Goal: Task Accomplishment & Management: Use online tool/utility

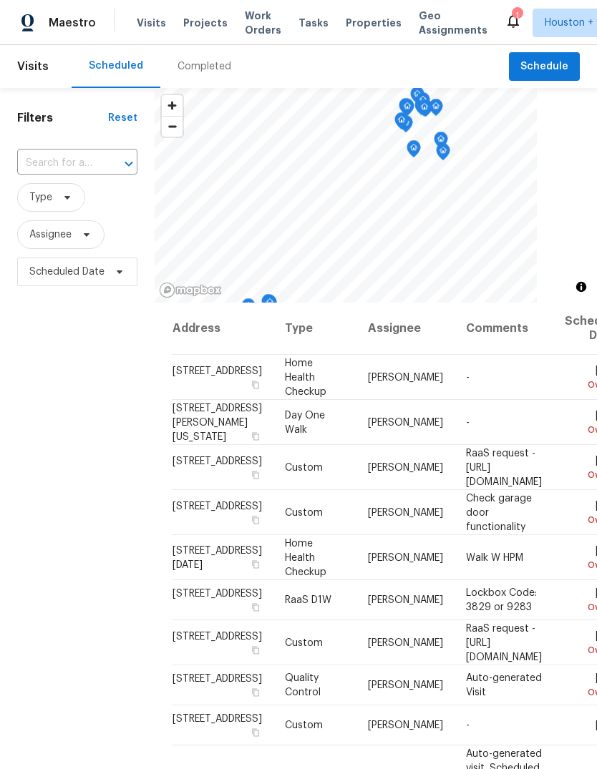
click at [201, 29] on span "Projects" at bounding box center [205, 23] width 44 height 14
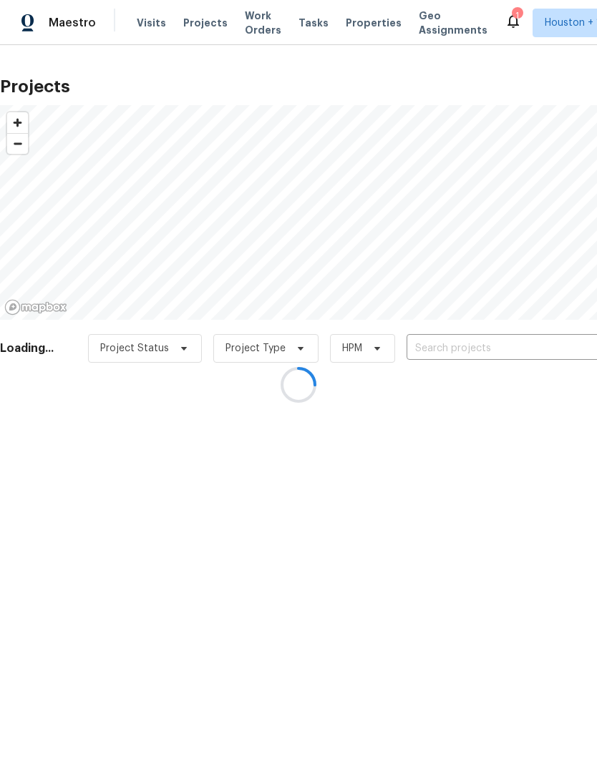
click at [193, 25] on div at bounding box center [298, 384] width 597 height 769
click at [569, 333] on div at bounding box center [298, 384] width 597 height 769
click at [555, 341] on div at bounding box center [298, 384] width 597 height 769
click at [552, 334] on div at bounding box center [298, 384] width 597 height 769
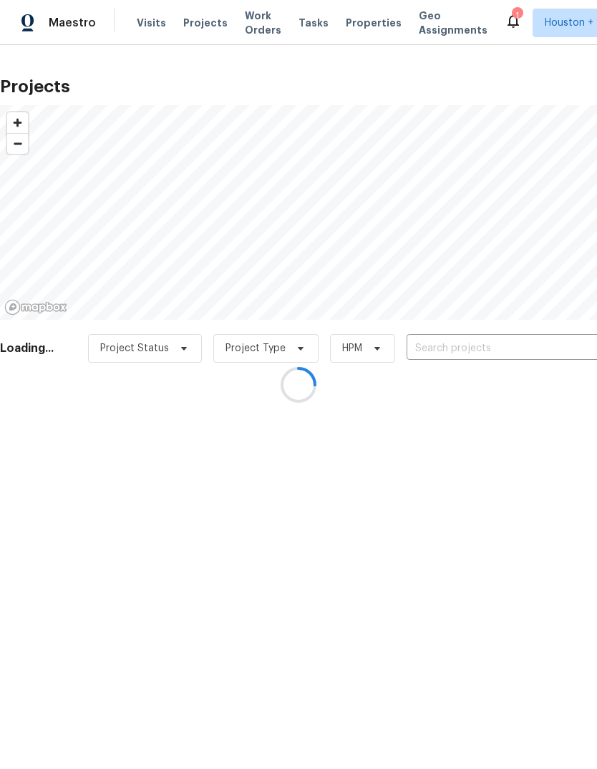
click at [546, 339] on div at bounding box center [298, 384] width 597 height 769
click at [548, 343] on div at bounding box center [298, 384] width 597 height 769
click at [543, 338] on div at bounding box center [298, 384] width 597 height 769
click at [533, 349] on div at bounding box center [298, 384] width 597 height 769
click at [547, 343] on div at bounding box center [298, 384] width 597 height 769
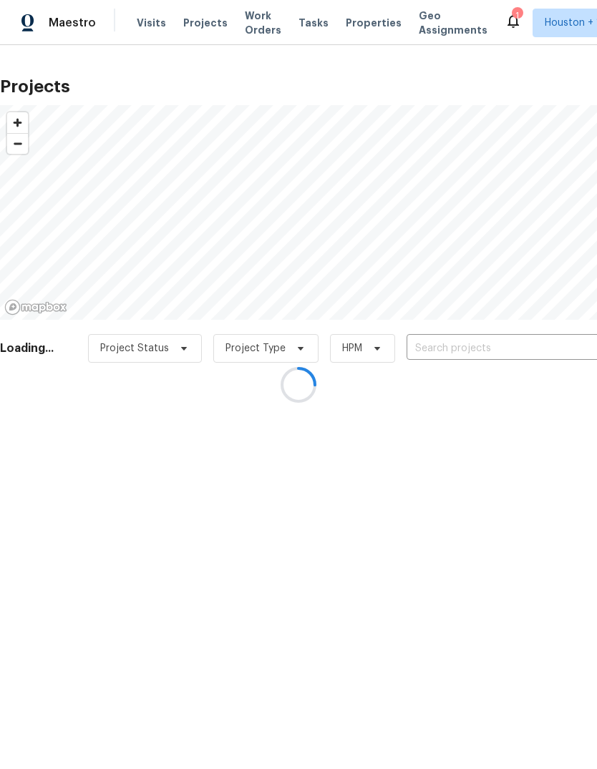
click at [536, 339] on div at bounding box center [298, 384] width 597 height 769
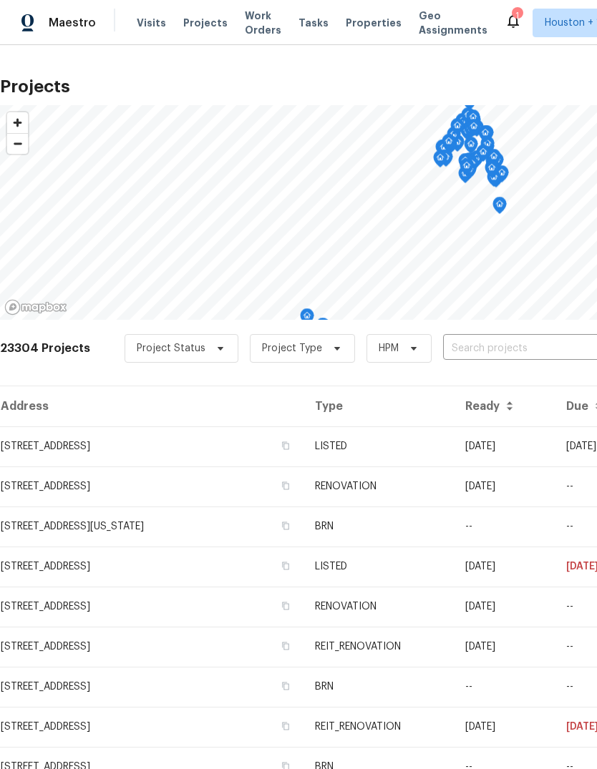
click at [560, 358] on input "text" at bounding box center [525, 349] width 164 height 22
type input "515 rose"
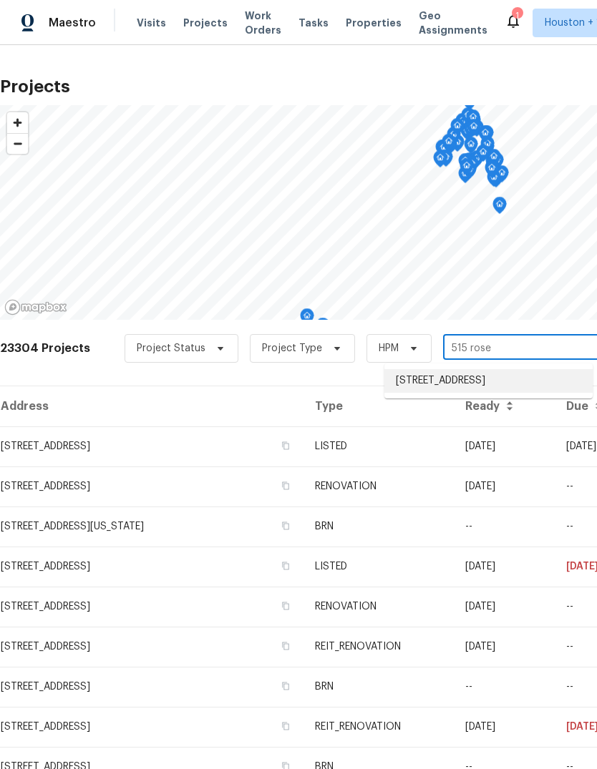
click at [544, 388] on li "[STREET_ADDRESS]" at bounding box center [488, 381] width 208 height 24
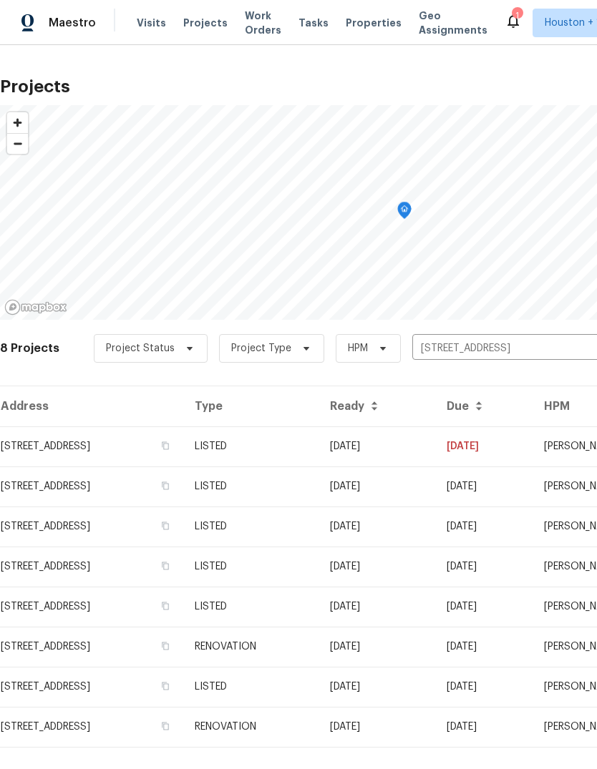
click at [435, 449] on td "[DATE]" at bounding box center [376, 446] width 117 height 40
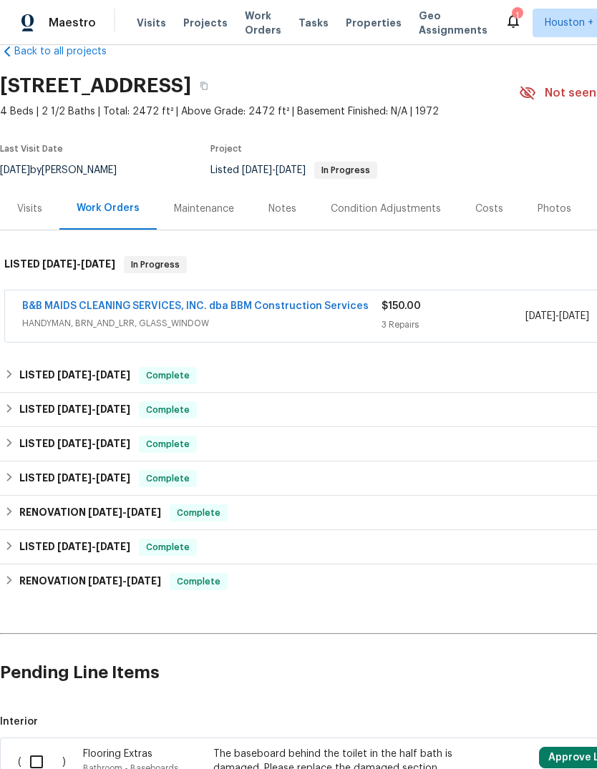
scroll to position [29, 0]
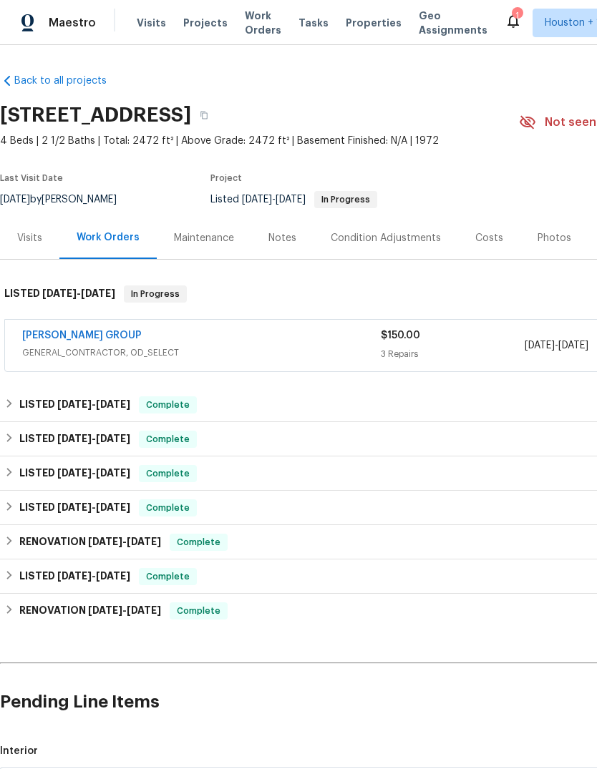
click at [198, 21] on span "Projects" at bounding box center [205, 23] width 44 height 14
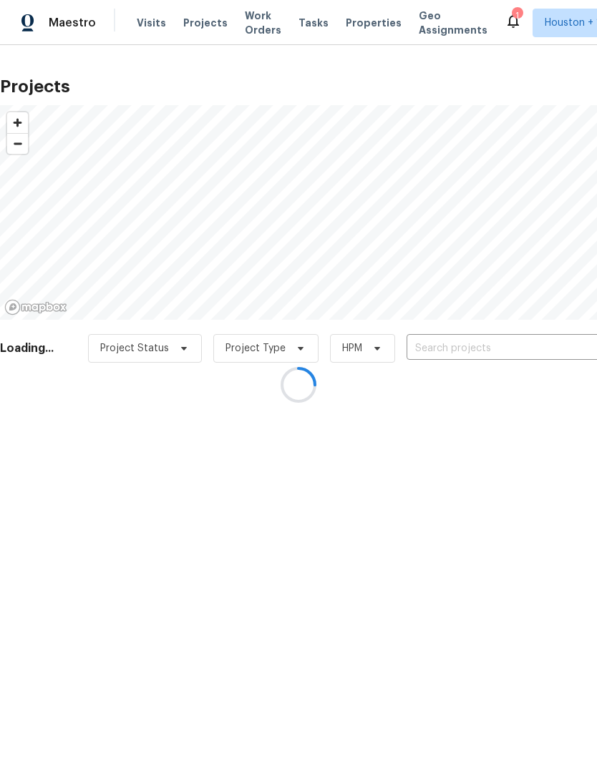
click at [558, 350] on div at bounding box center [298, 384] width 597 height 769
click at [576, 345] on div at bounding box center [298, 384] width 597 height 769
click at [550, 353] on div at bounding box center [298, 384] width 597 height 769
click at [551, 344] on div at bounding box center [298, 384] width 597 height 769
click at [561, 335] on div at bounding box center [298, 384] width 597 height 769
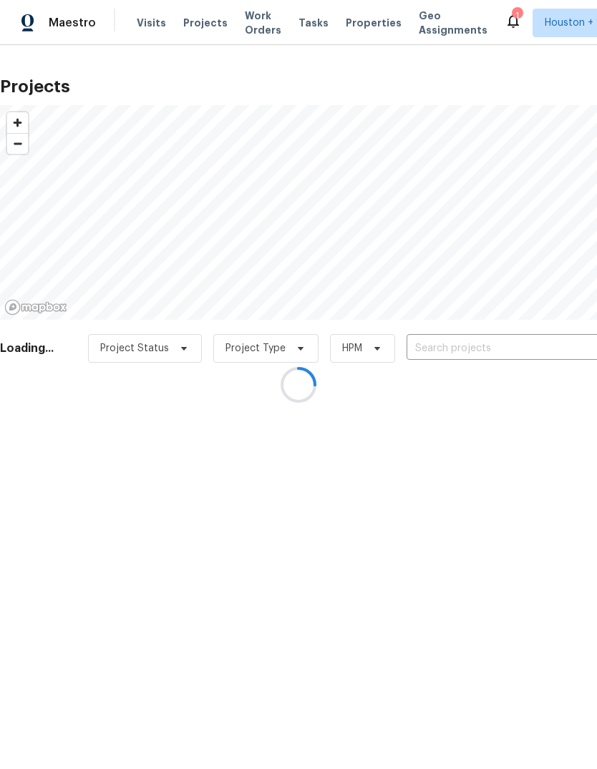
click at [552, 341] on div at bounding box center [298, 384] width 597 height 769
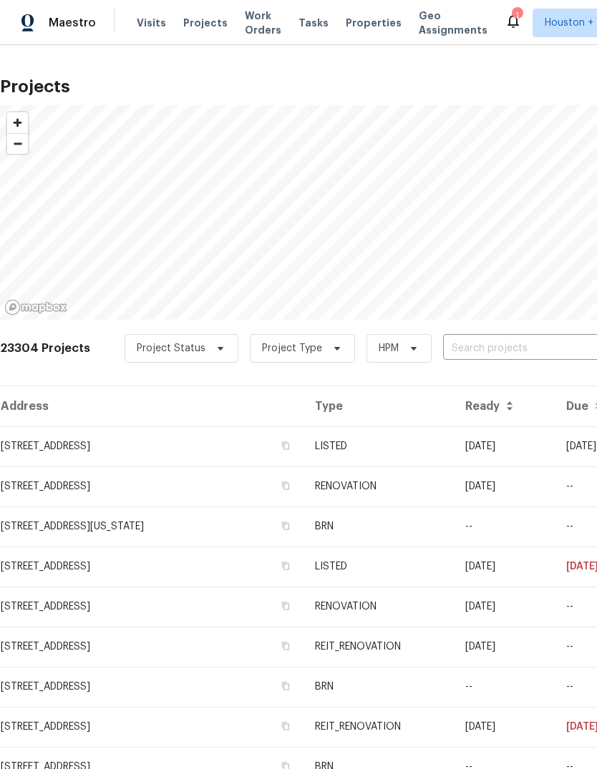
click at [547, 339] on input "text" at bounding box center [525, 349] width 164 height 22
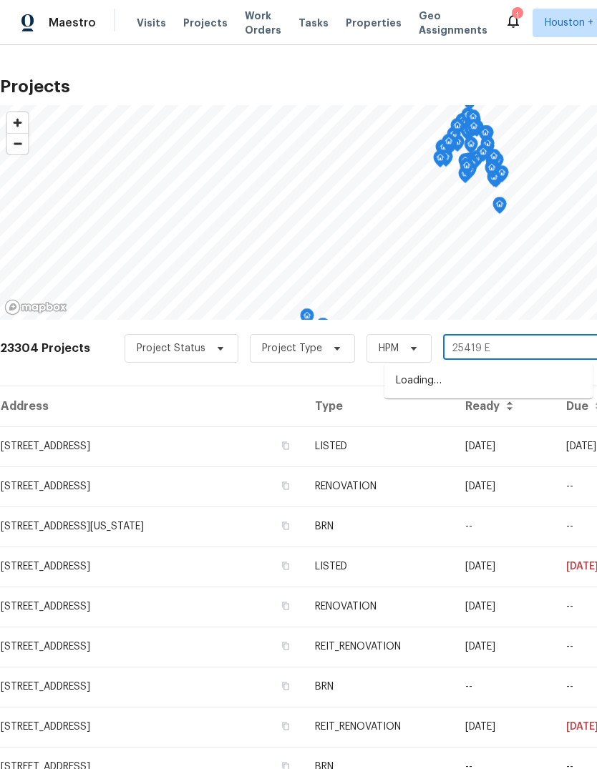
type input "25419 El"
click at [560, 373] on li "[STREET_ADDRESS]" at bounding box center [488, 381] width 208 height 24
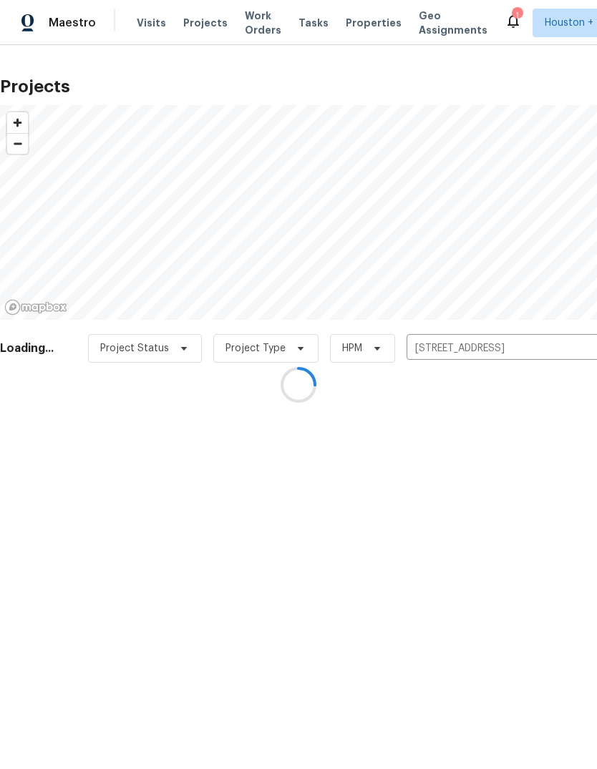
click at [68, 417] on div at bounding box center [298, 384] width 597 height 769
click at [69, 431] on div at bounding box center [298, 384] width 597 height 769
click at [67, 430] on div at bounding box center [298, 384] width 597 height 769
click at [72, 431] on div at bounding box center [298, 384] width 597 height 769
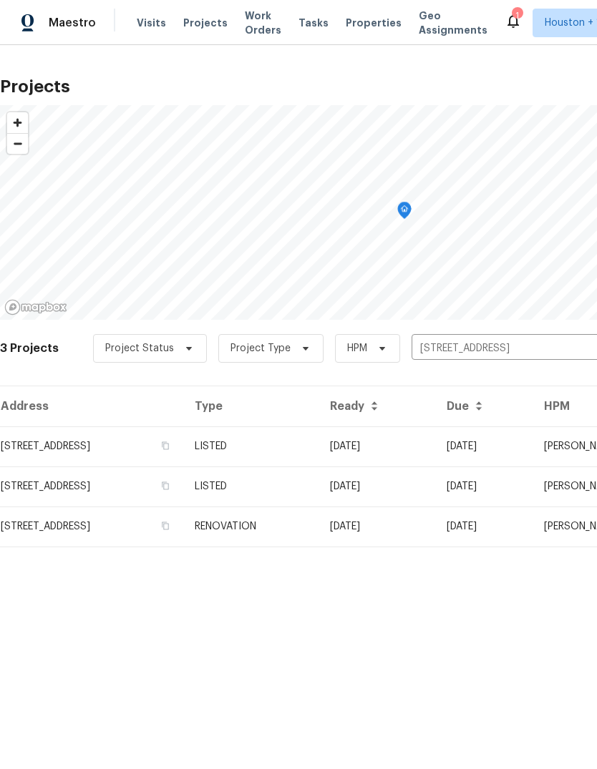
click at [77, 456] on td "[STREET_ADDRESS]" at bounding box center [91, 446] width 183 height 40
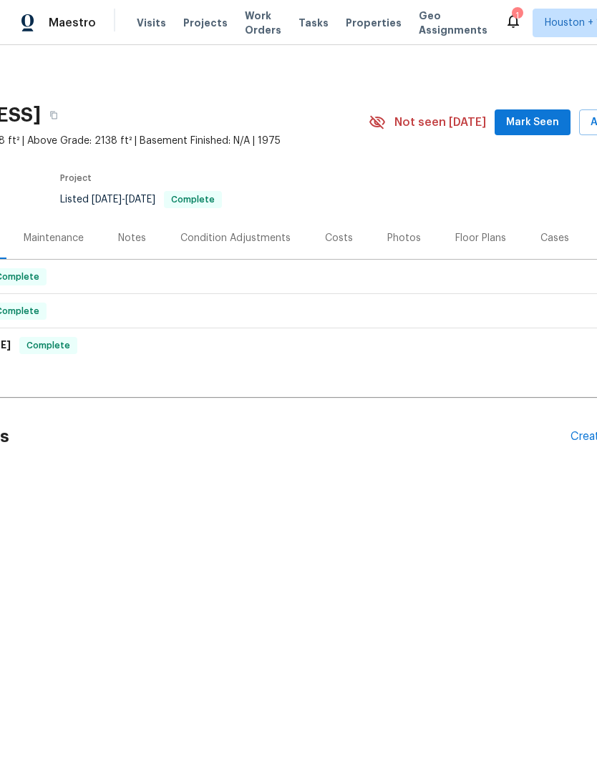
scroll to position [0, 10]
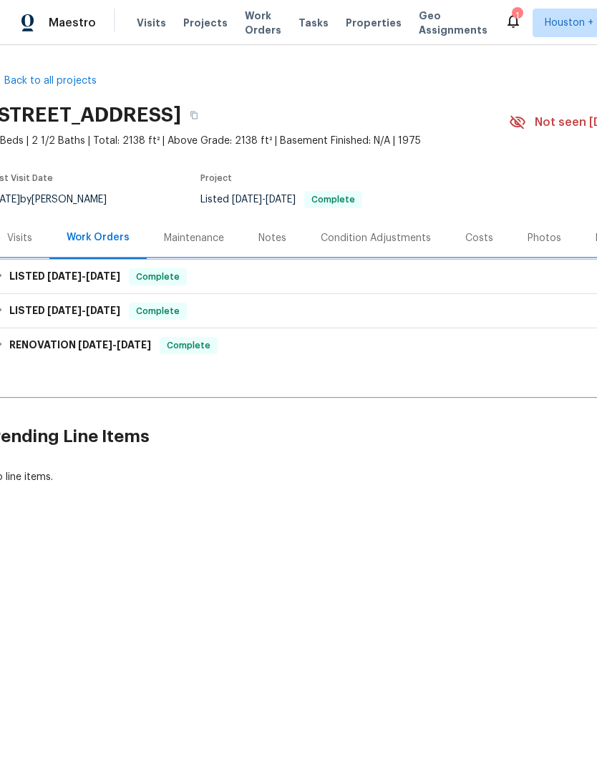
click at [554, 276] on div "LISTED 5/23/25 - 5/27/25 Complete" at bounding box center [394, 276] width 800 height 17
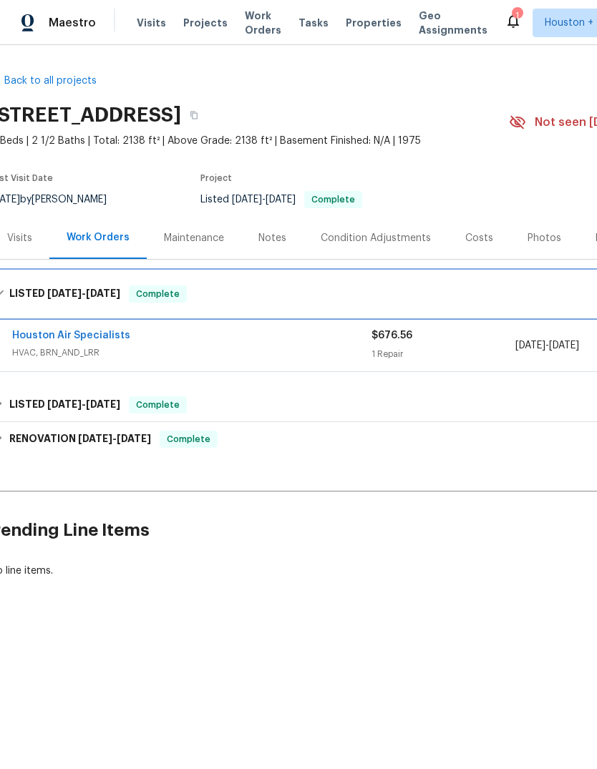
click at [557, 288] on div "LISTED 5/23/25 - 5/27/25 Complete" at bounding box center [394, 293] width 800 height 17
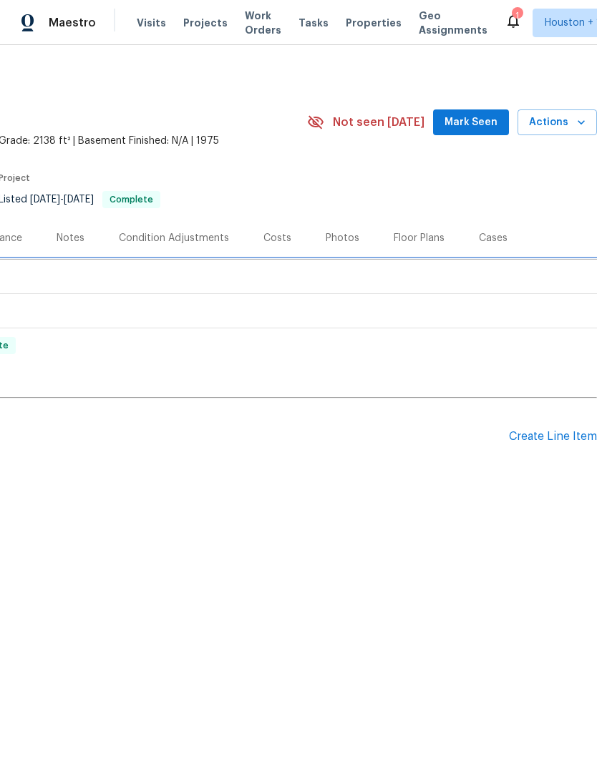
scroll to position [0, 212]
click at [567, 123] on span "Actions" at bounding box center [557, 123] width 57 height 18
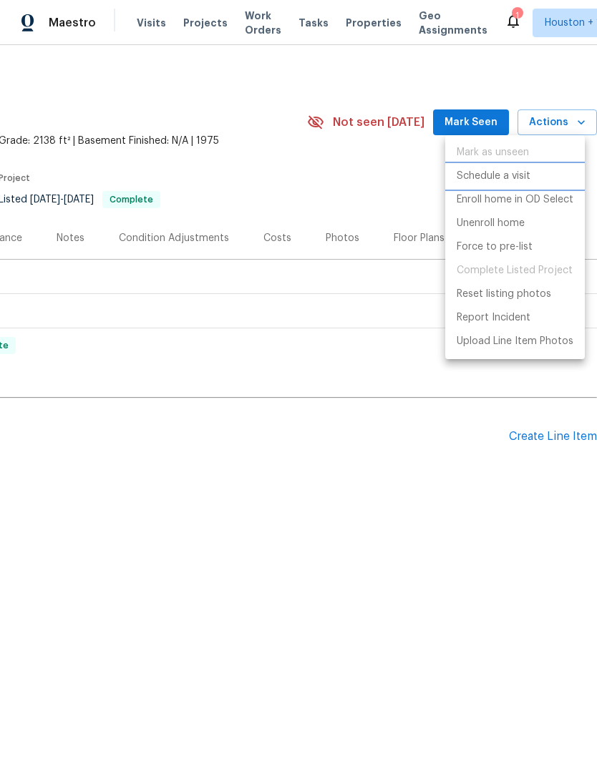
click at [514, 174] on p "Schedule a visit" at bounding box center [493, 176] width 74 height 15
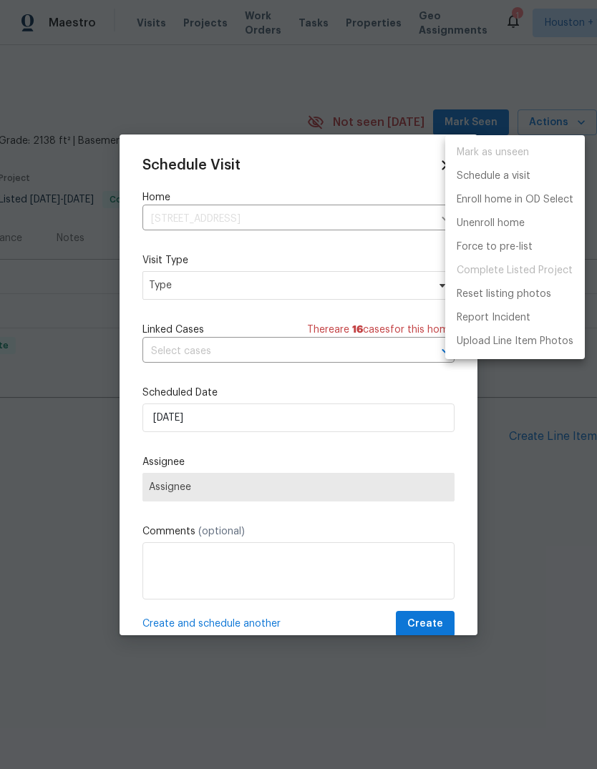
click at [366, 499] on div at bounding box center [298, 384] width 597 height 769
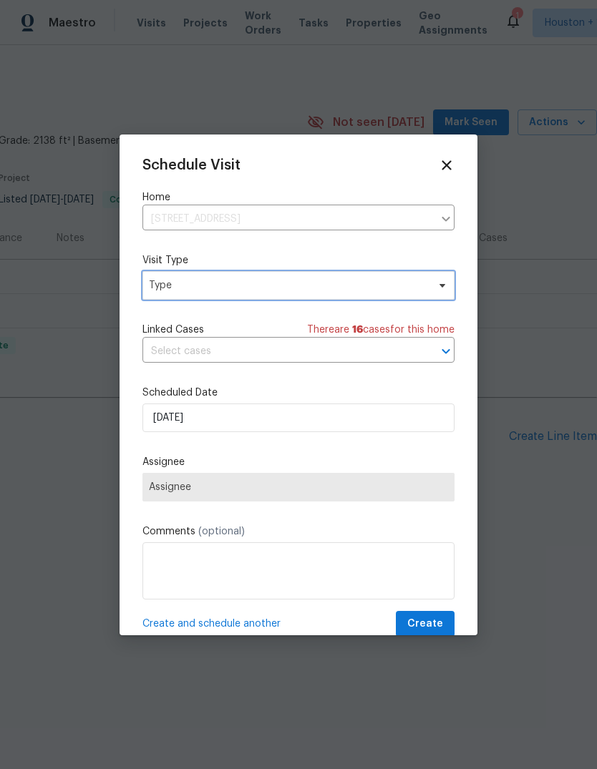
click at [388, 295] on span "Type" at bounding box center [298, 285] width 312 height 29
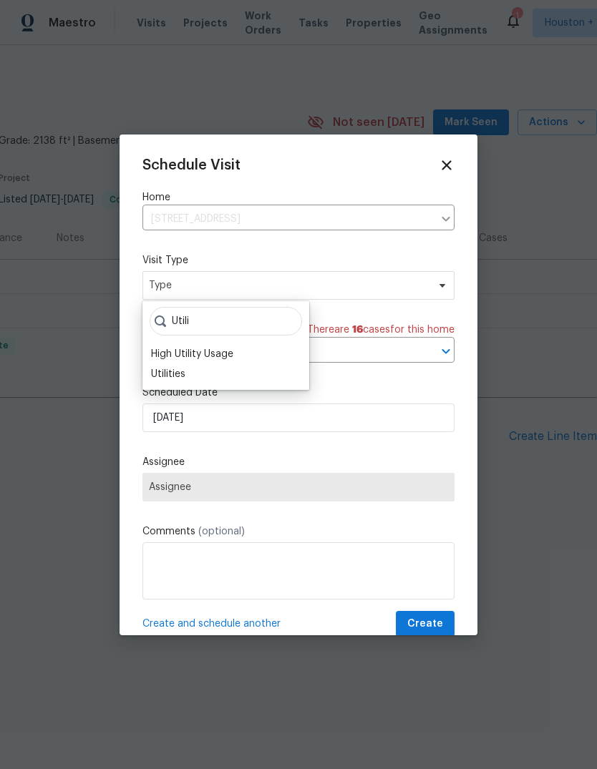
type input "Utili"
click at [169, 378] on div "Utilities" at bounding box center [168, 374] width 34 height 14
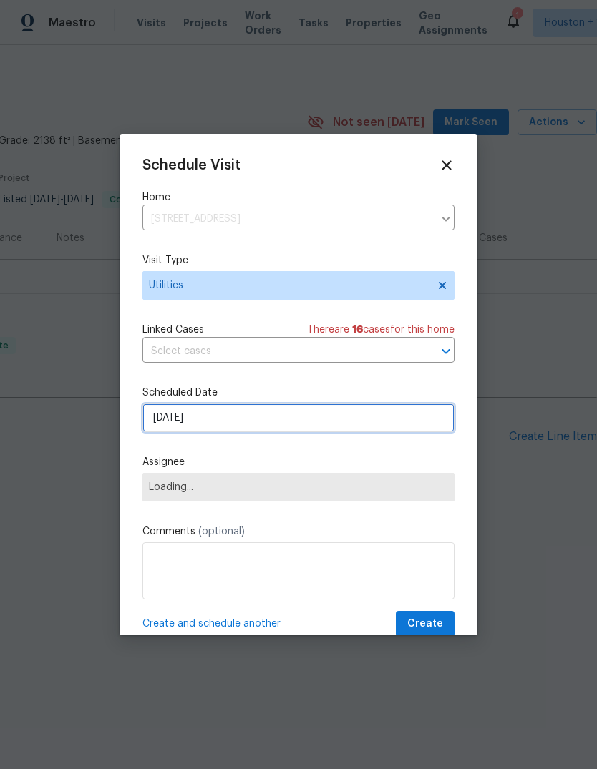
click at [173, 424] on input "10/6/2025" at bounding box center [298, 417] width 312 height 29
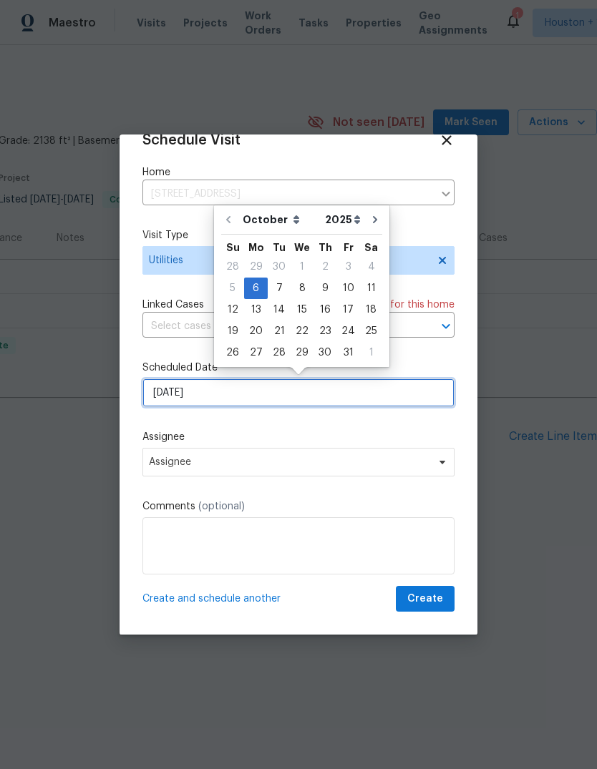
scroll to position [28, 0]
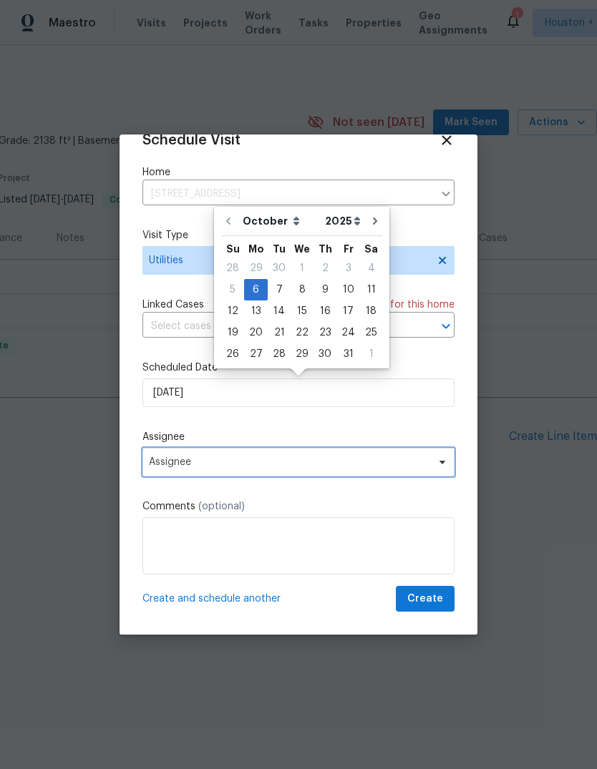
click at [178, 471] on span "Assignee" at bounding box center [298, 462] width 312 height 29
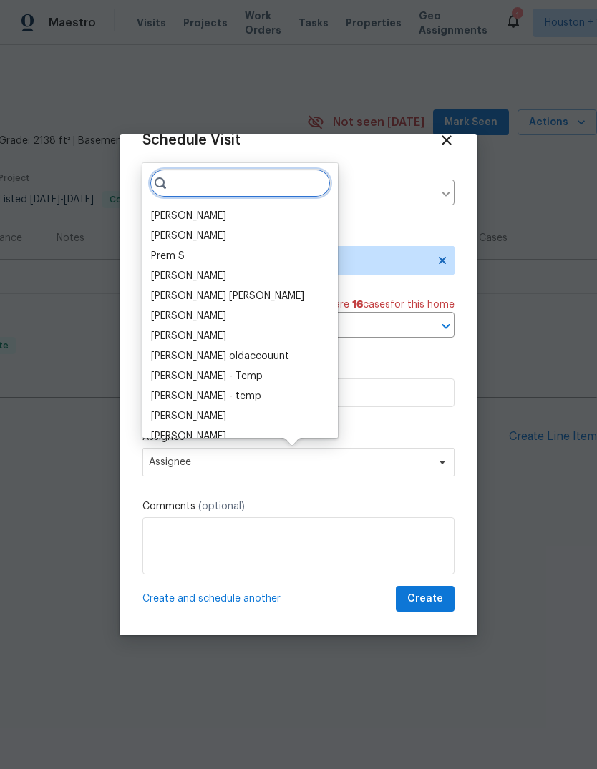
click at [263, 188] on input "search" at bounding box center [240, 183] width 181 height 29
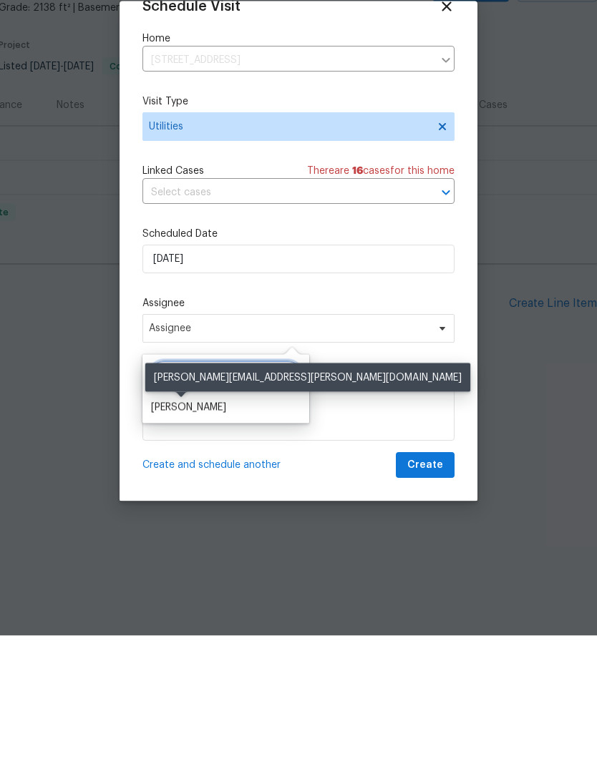
type input "Steve"
click at [209, 534] on div "[PERSON_NAME]" at bounding box center [188, 541] width 75 height 14
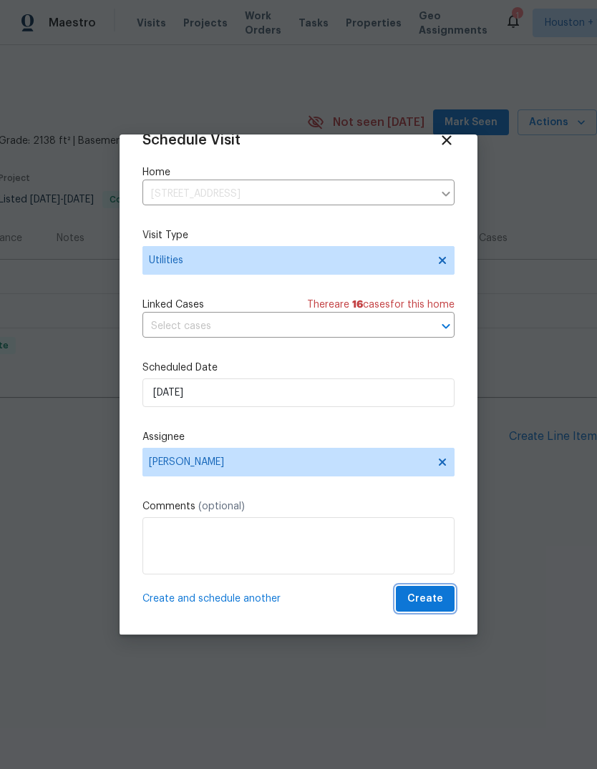
click at [441, 599] on span "Create" at bounding box center [425, 599] width 36 height 18
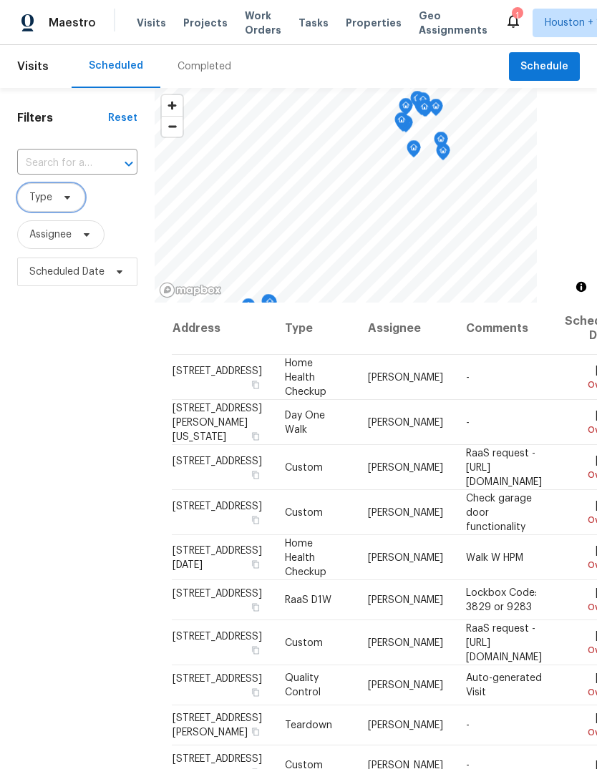
click at [57, 203] on span at bounding box center [65, 197] width 16 height 11
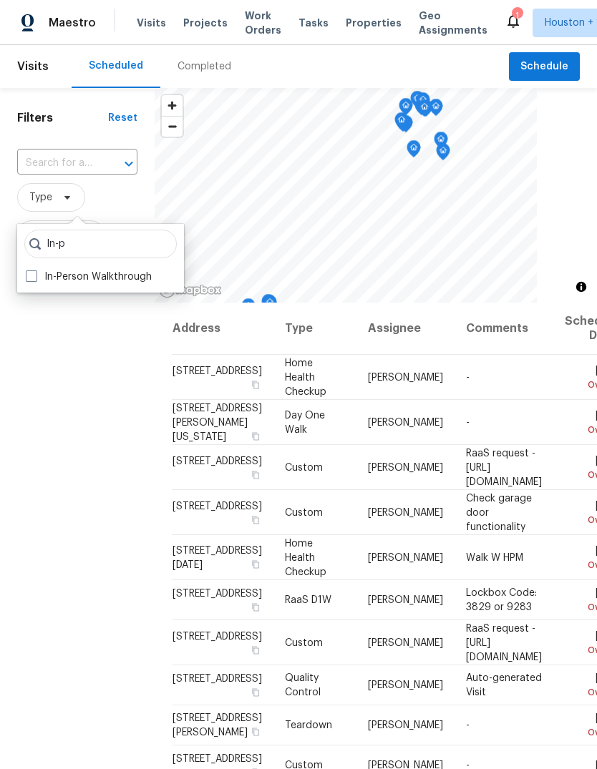
type input "In-p"
click at [44, 282] on label "In-Person Walkthrough" at bounding box center [89, 277] width 126 height 14
click at [35, 279] on input "In-Person Walkthrough" at bounding box center [30, 274] width 9 height 9
checkbox input "true"
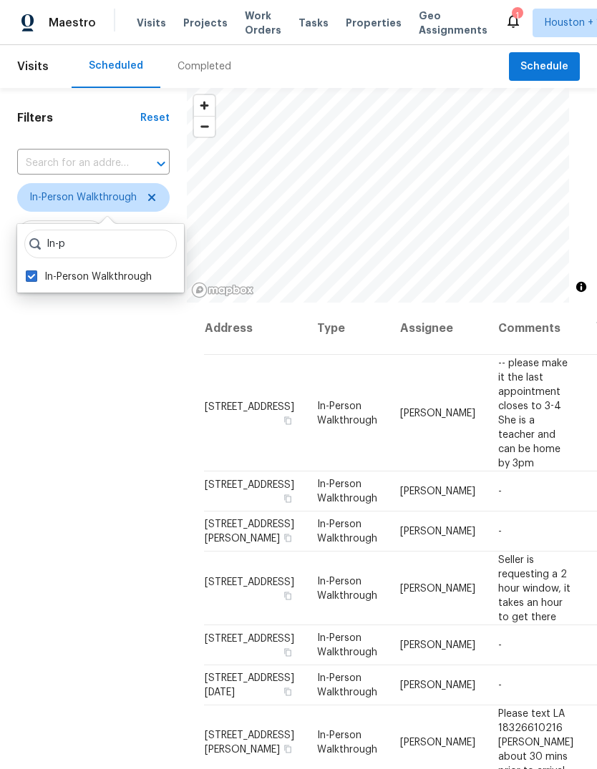
click at [67, 428] on div "Filters Reset ​ In-Person Walkthrough Assignee Scheduled Date" at bounding box center [93, 503] width 187 height 830
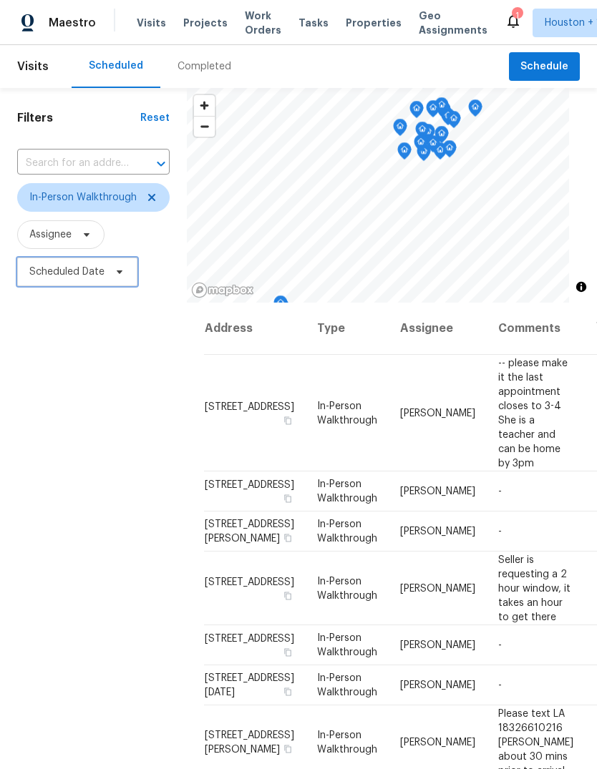
click at [69, 274] on span "Scheduled Date" at bounding box center [66, 272] width 75 height 14
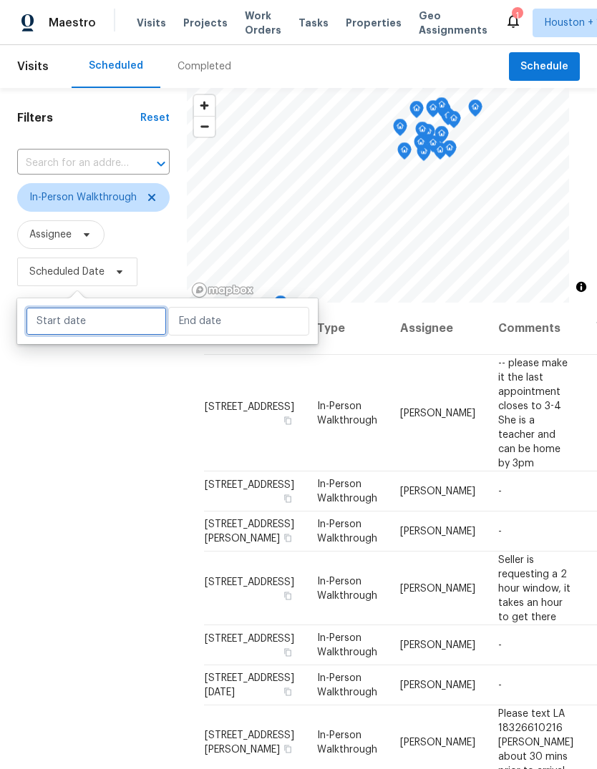
click at [84, 320] on input "text" at bounding box center [96, 321] width 141 height 29
select select "9"
select select "2025"
select select "10"
select select "2025"
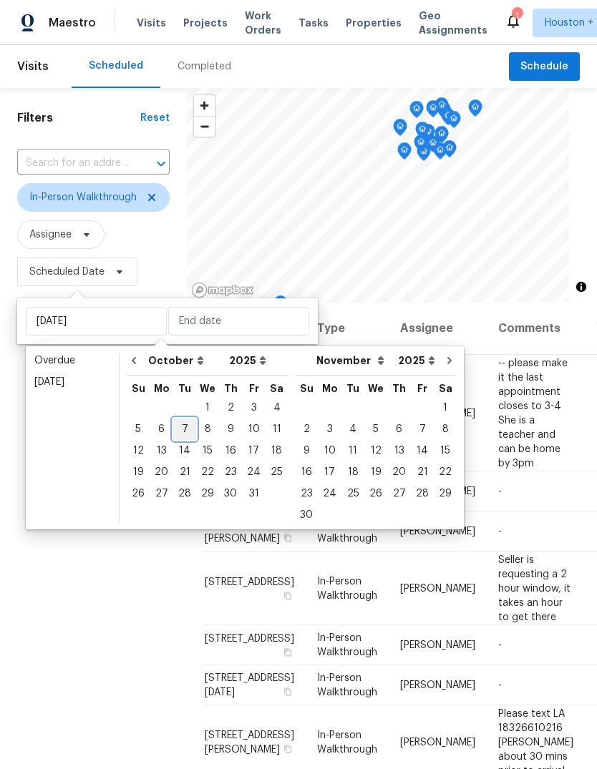
click at [179, 426] on div "7" at bounding box center [184, 429] width 23 height 20
type input "[DATE]"
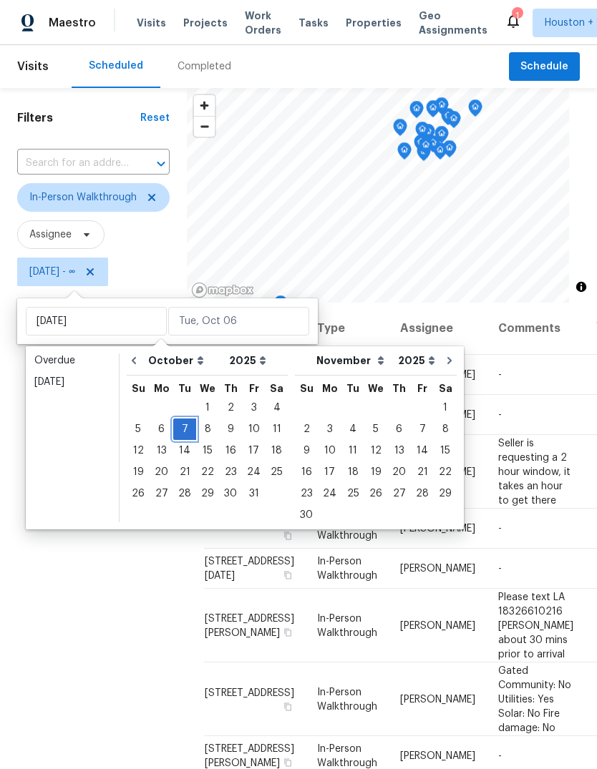
click at [175, 436] on div "7" at bounding box center [184, 429] width 23 height 20
type input "[DATE]"
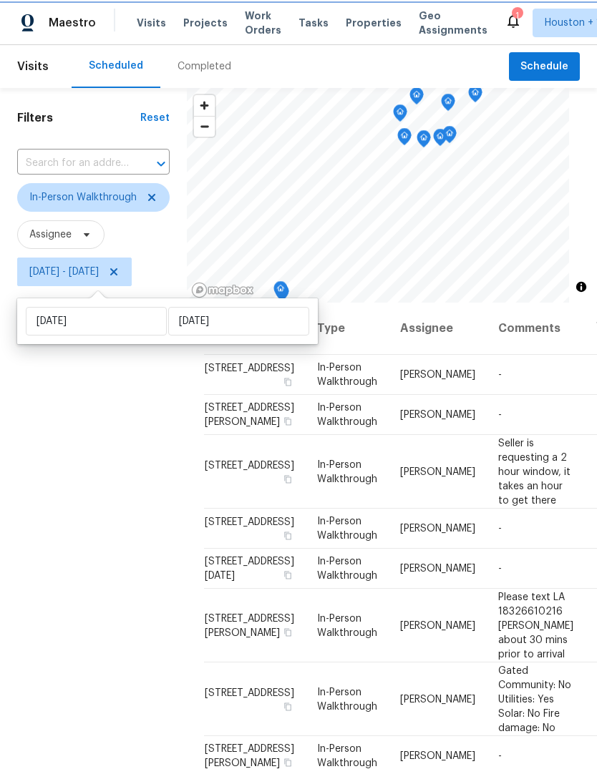
click at [43, 508] on div "Filters Reset ​ In-Person Walkthrough Assignee Tue, Oct 07 - Tue, Oct 07" at bounding box center [93, 503] width 187 height 830
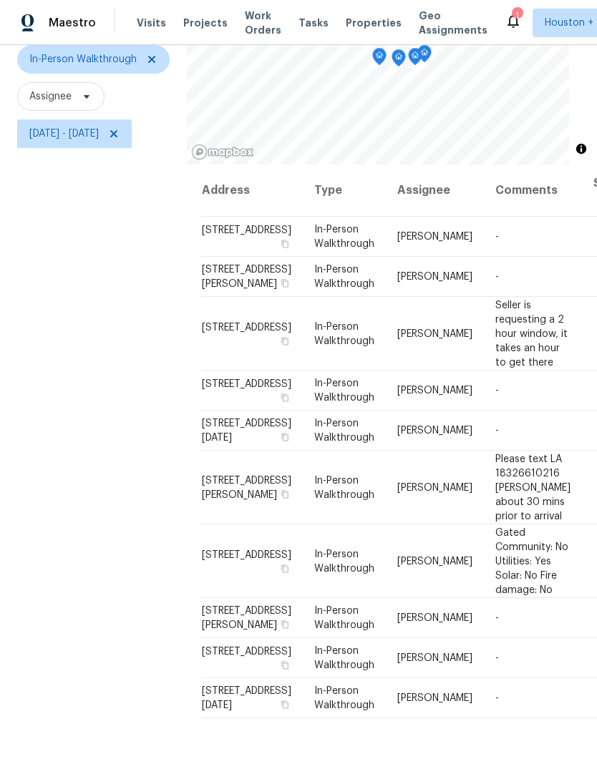
scroll to position [0, 3]
click at [433, 114] on icon "Map marker" at bounding box center [429, 110] width 14 height 18
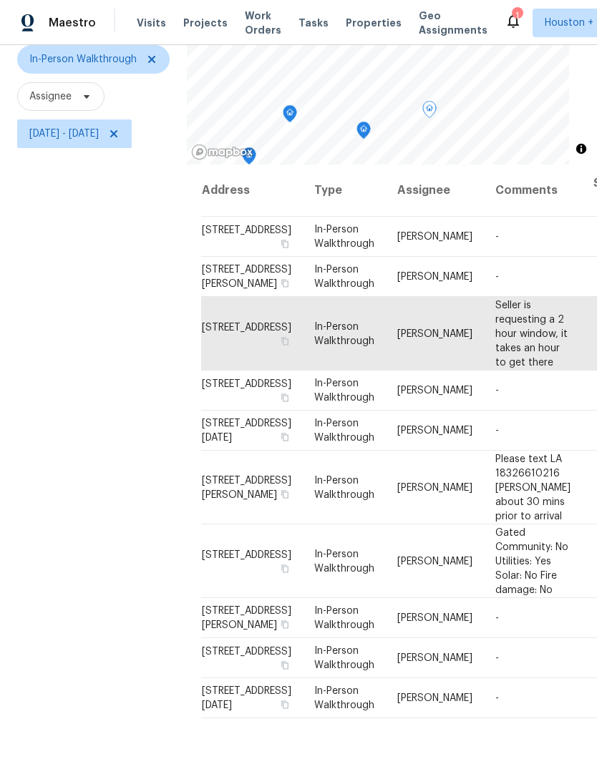
click at [366, 132] on icon "Map marker" at bounding box center [363, 130] width 4 height 4
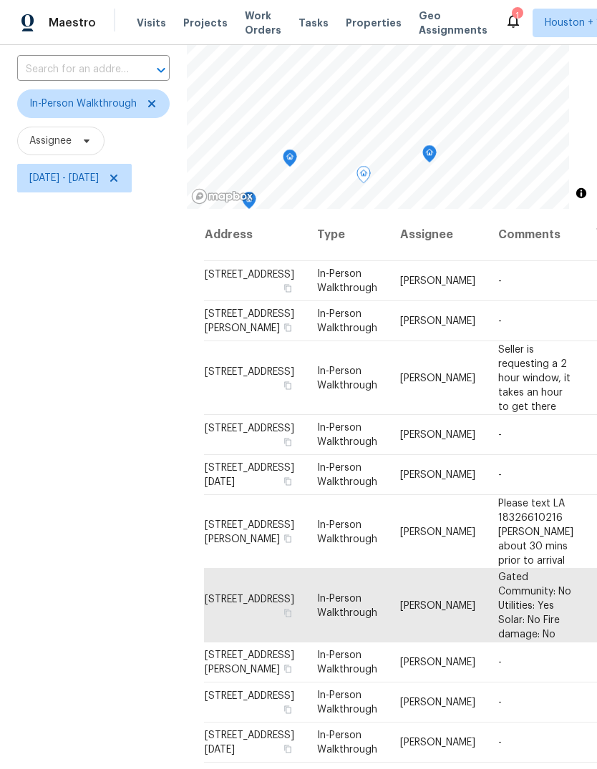
scroll to position [90, 0]
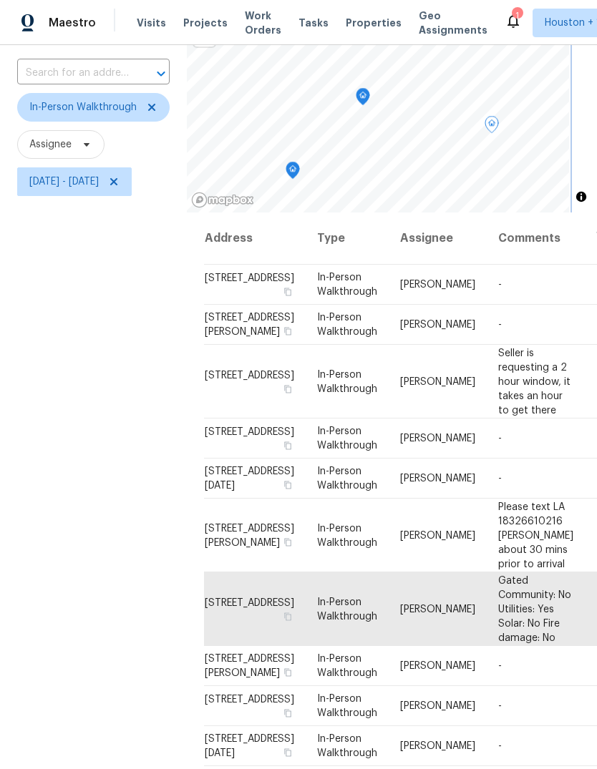
click at [366, 99] on icon "Map marker" at bounding box center [362, 97] width 13 height 16
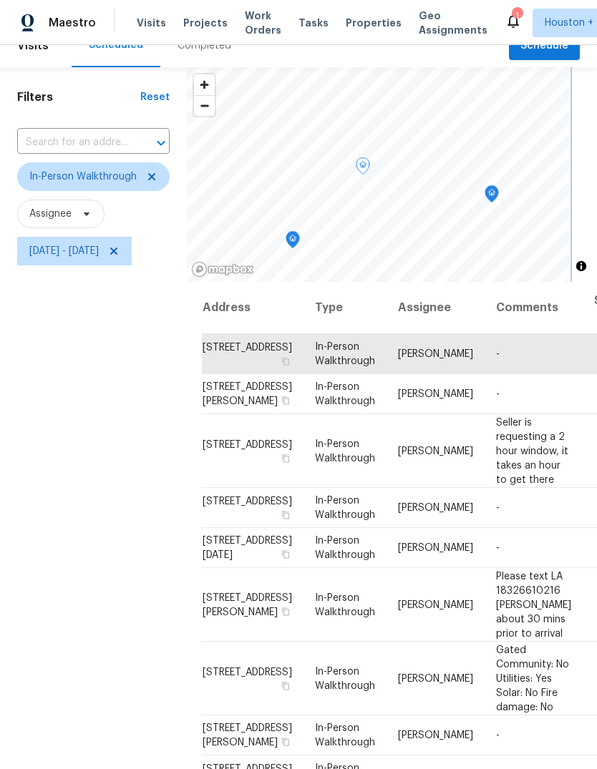
scroll to position [15, 0]
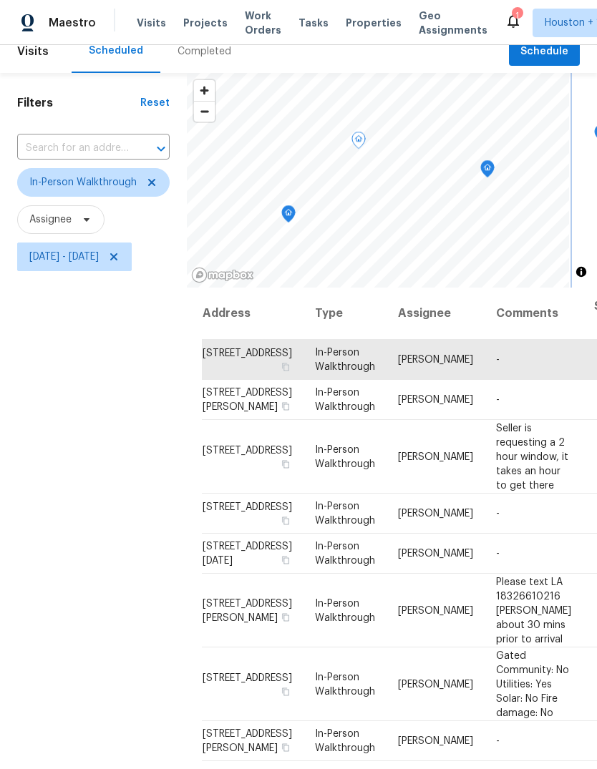
click at [494, 161] on icon "Map marker" at bounding box center [487, 169] width 13 height 16
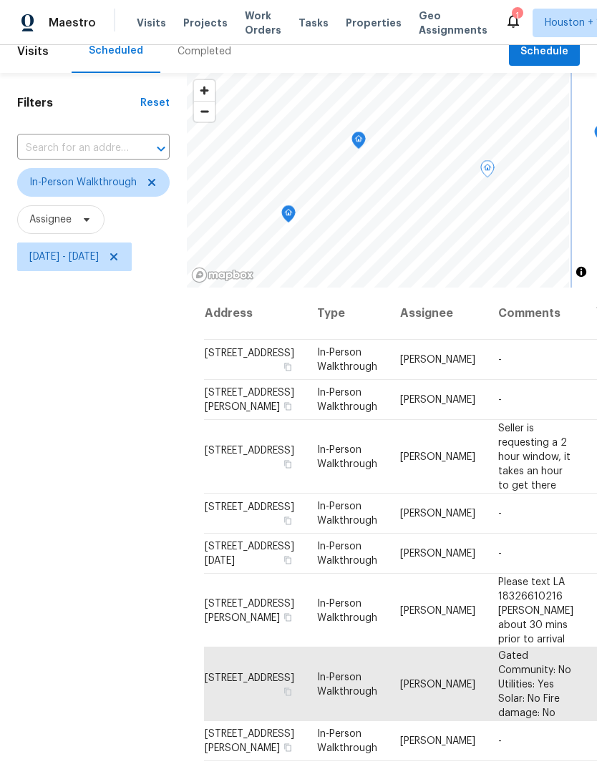
scroll to position [228, 0]
click at [0, 0] on icon at bounding box center [0, 0] width 0 height 0
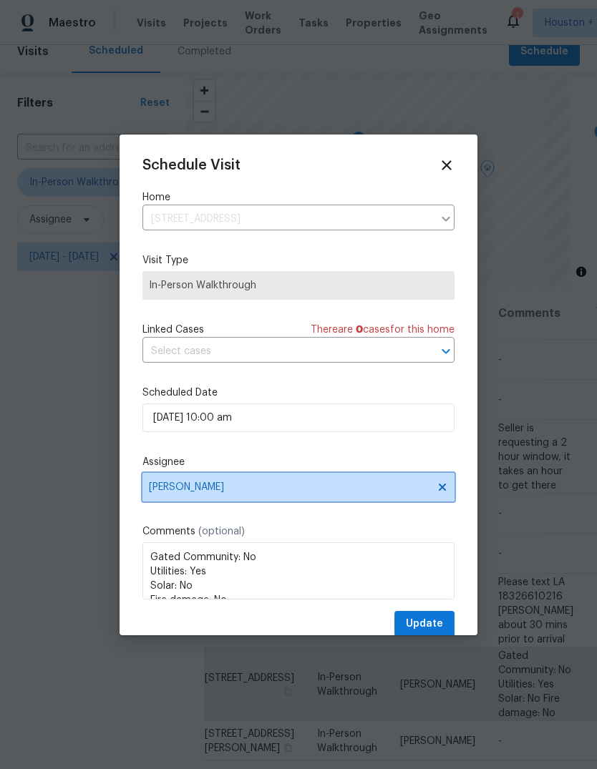
click at [369, 482] on span "[PERSON_NAME]" at bounding box center [298, 487] width 312 height 29
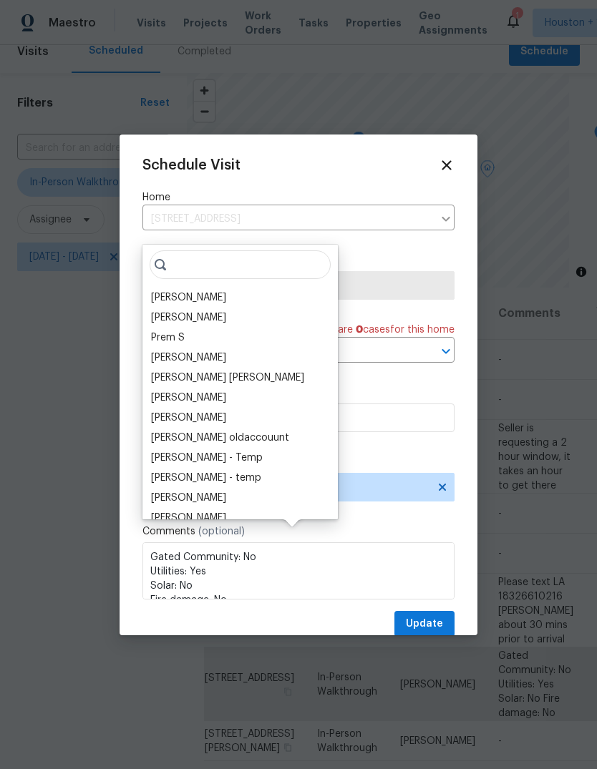
click at [435, 153] on div "Schedule Visit Home 13414 Hartland Lake Ln, Houston, TX 77044 ​ Visit Type In-P…" at bounding box center [298, 384] width 358 height 501
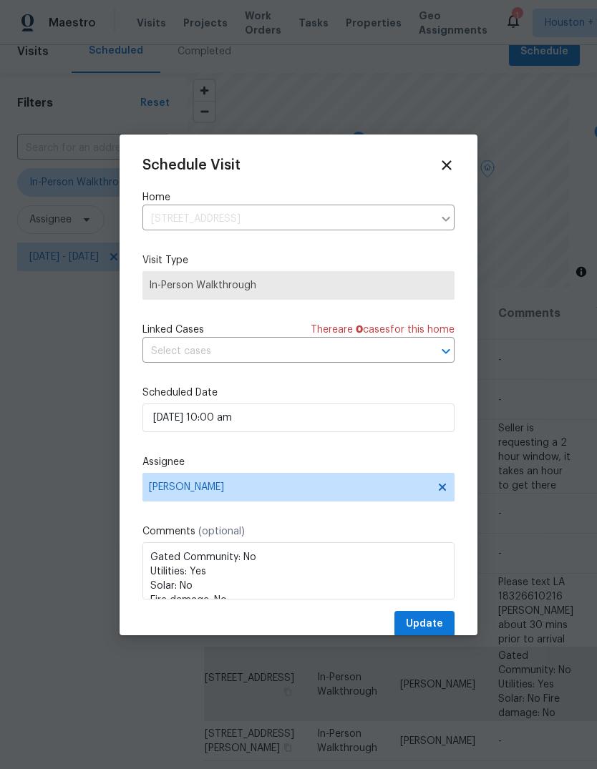
click at [449, 162] on icon at bounding box center [445, 164] width 9 height 9
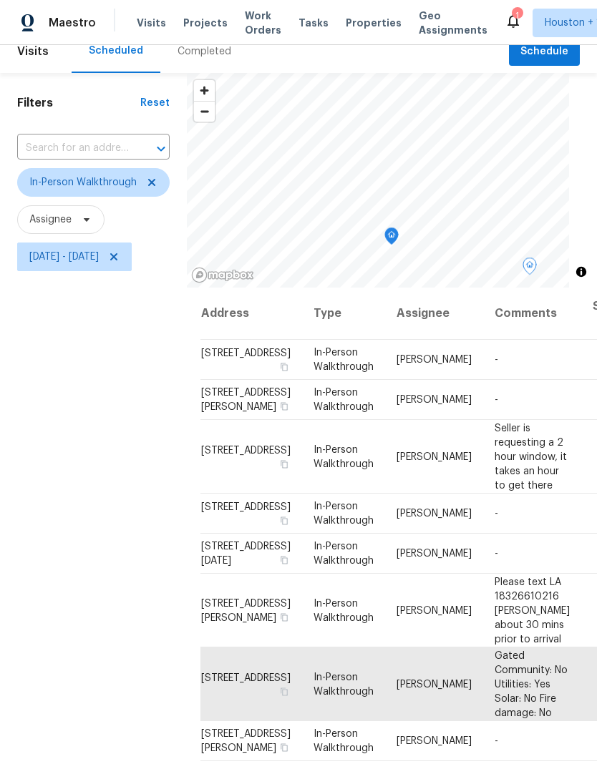
scroll to position [219, 3]
click at [0, 0] on icon at bounding box center [0, 0] width 0 height 0
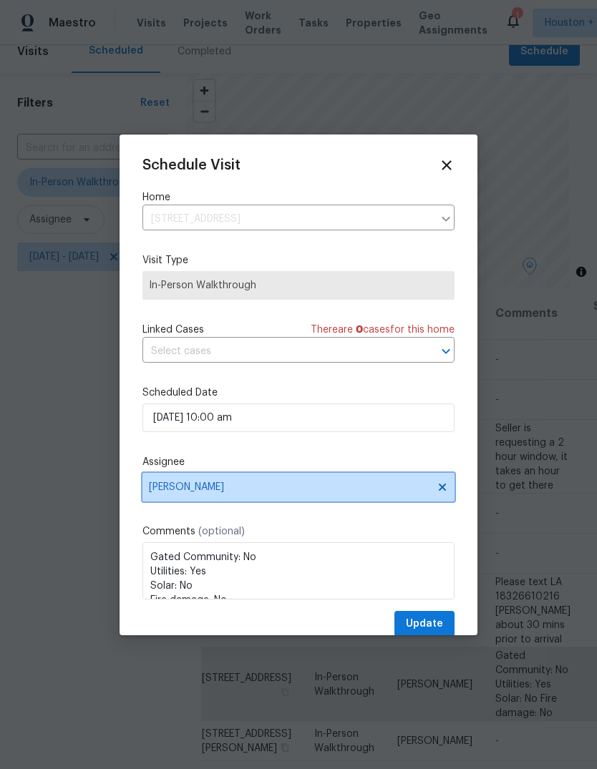
click at [380, 493] on span "[PERSON_NAME]" at bounding box center [289, 486] width 280 height 11
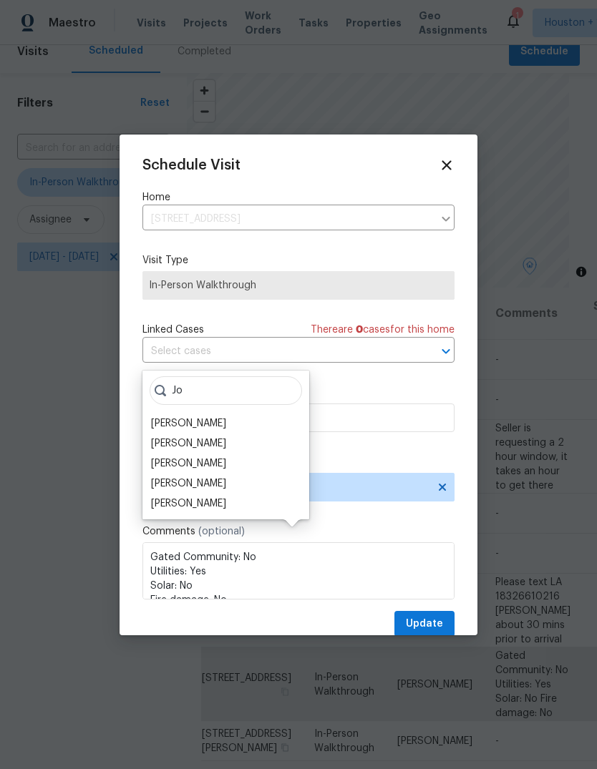
type input "Jo"
click at [162, 456] on div "[PERSON_NAME]" at bounding box center [188, 463] width 75 height 14
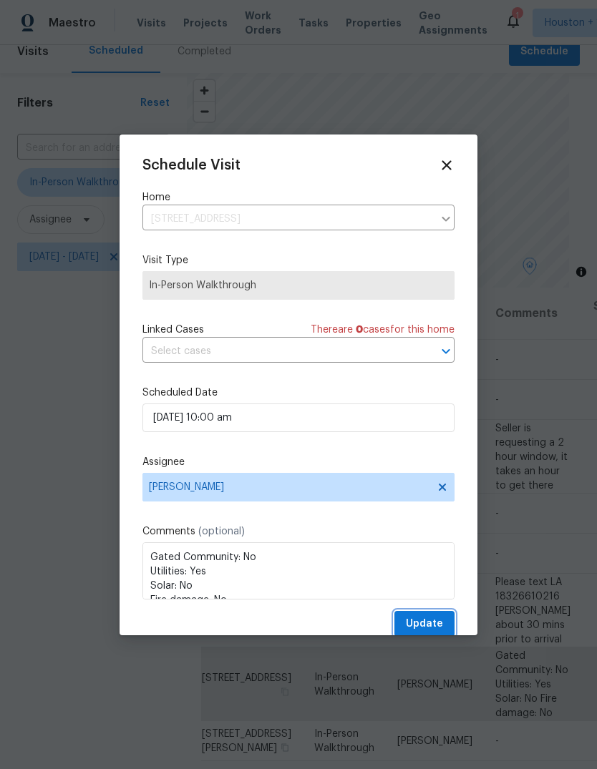
click at [436, 625] on span "Update" at bounding box center [424, 624] width 37 height 18
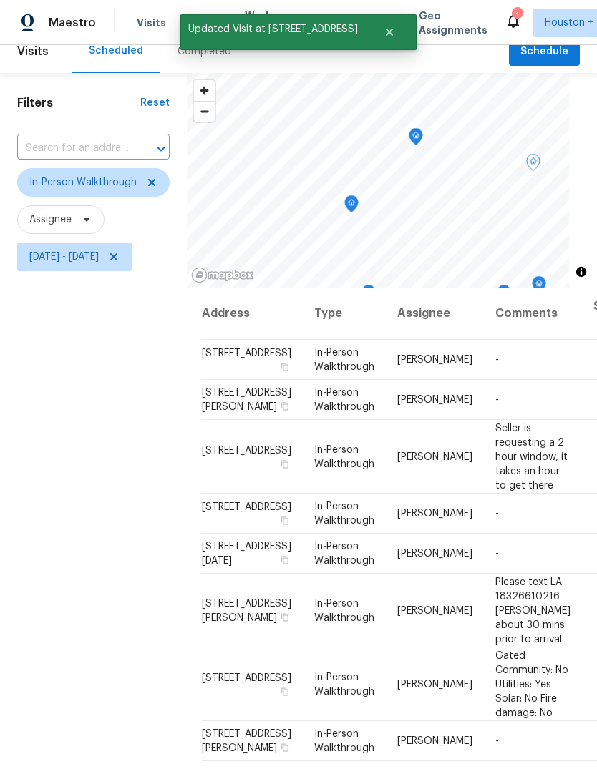
click at [422, 129] on icon "Map marker" at bounding box center [415, 137] width 13 height 16
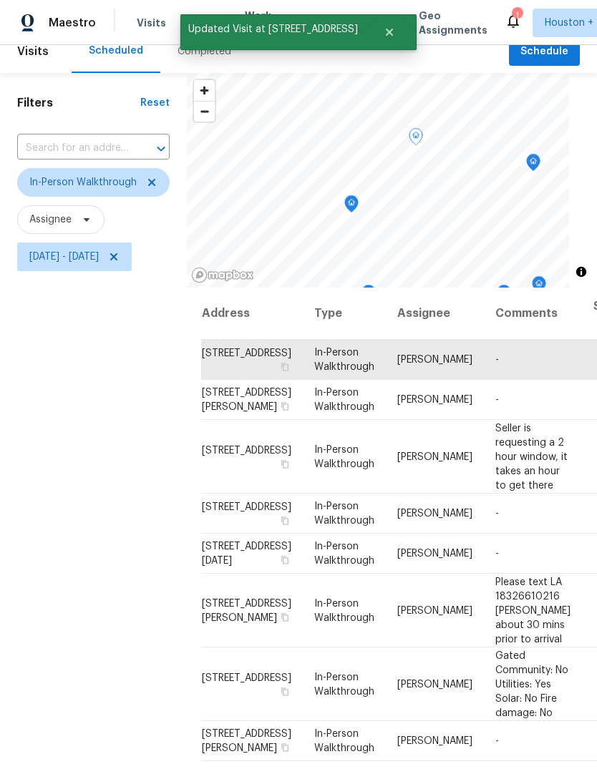
click at [418, 134] on icon "Map marker" at bounding box center [416, 136] width 4 height 4
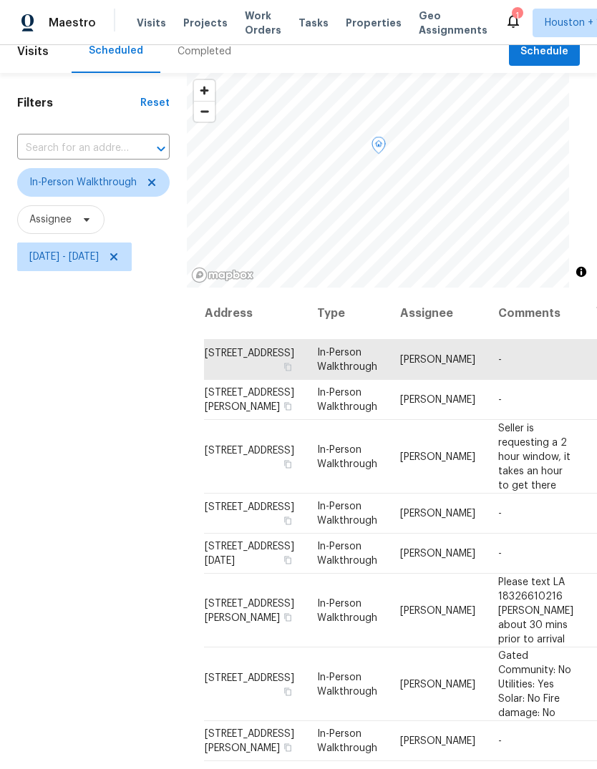
scroll to position [240, 0]
click at [339, 197] on icon "Map marker" at bounding box center [334, 206] width 14 height 18
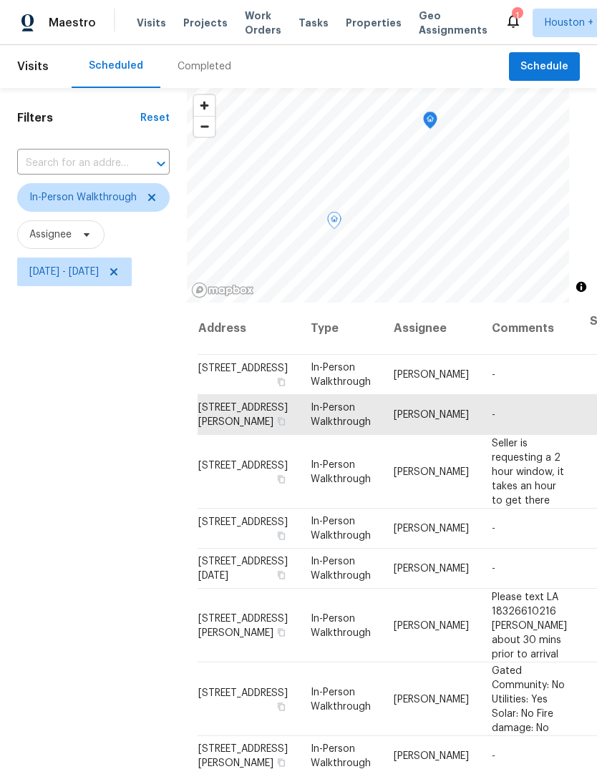
scroll to position [0, 0]
click at [502, 222] on icon "Map marker" at bounding box center [495, 230] width 13 height 16
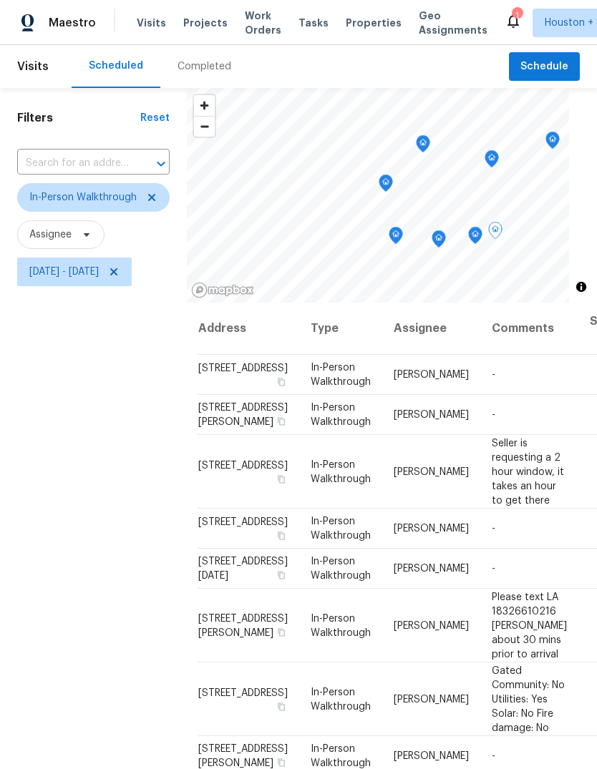
click at [553, 140] on icon "Map marker" at bounding box center [552, 141] width 1 height 2
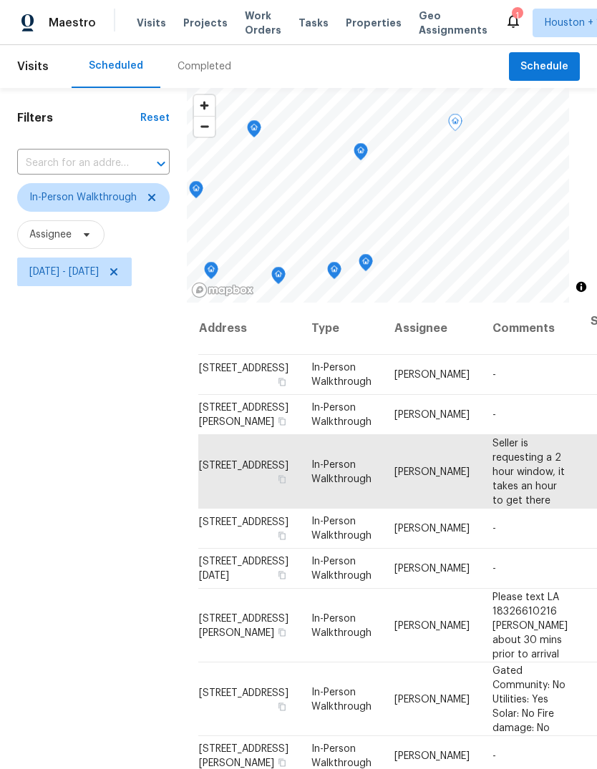
click at [372, 255] on icon "Map marker" at bounding box center [365, 263] width 13 height 16
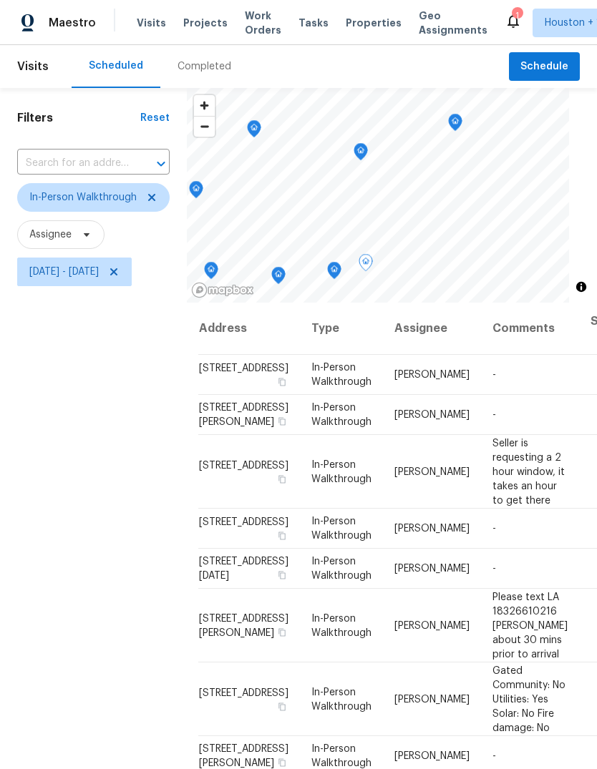
click at [341, 263] on icon "Map marker" at bounding box center [334, 271] width 13 height 16
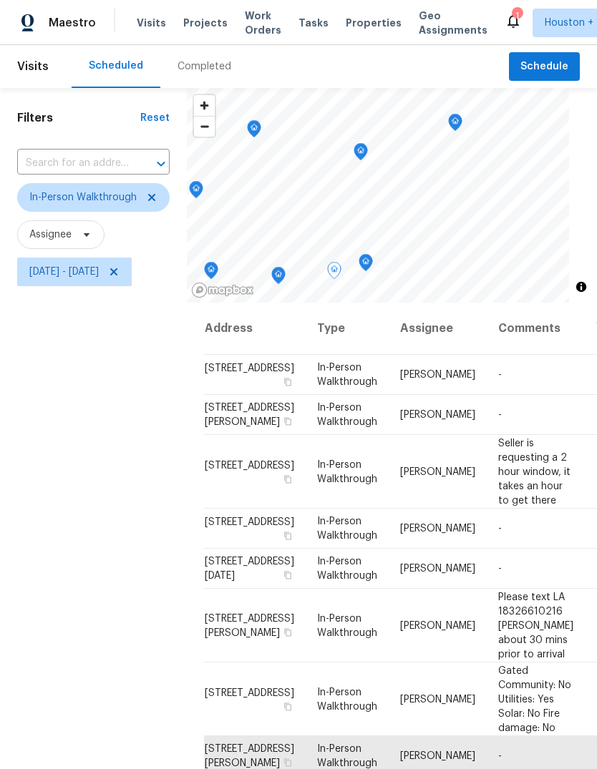
scroll to position [240, 0]
click at [396, 195] on icon "Map marker" at bounding box center [389, 203] width 13 height 16
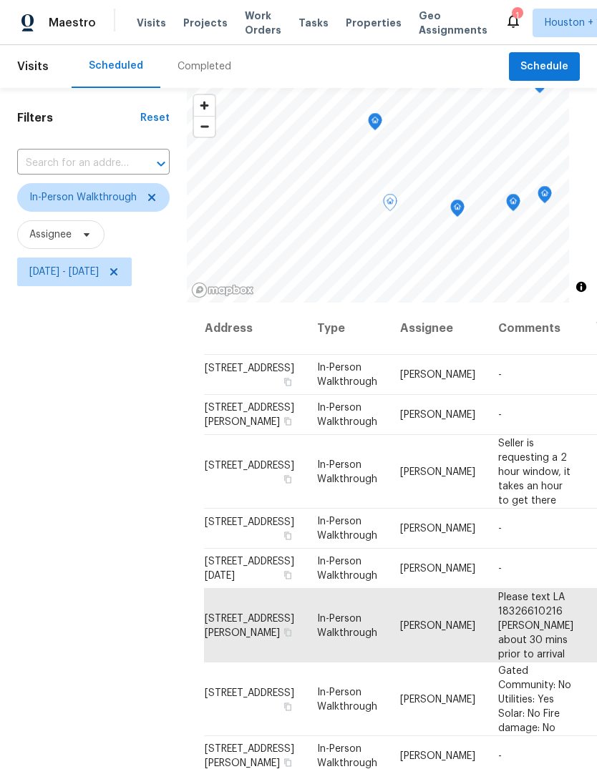
click at [458, 207] on icon "Map marker" at bounding box center [456, 208] width 1 height 2
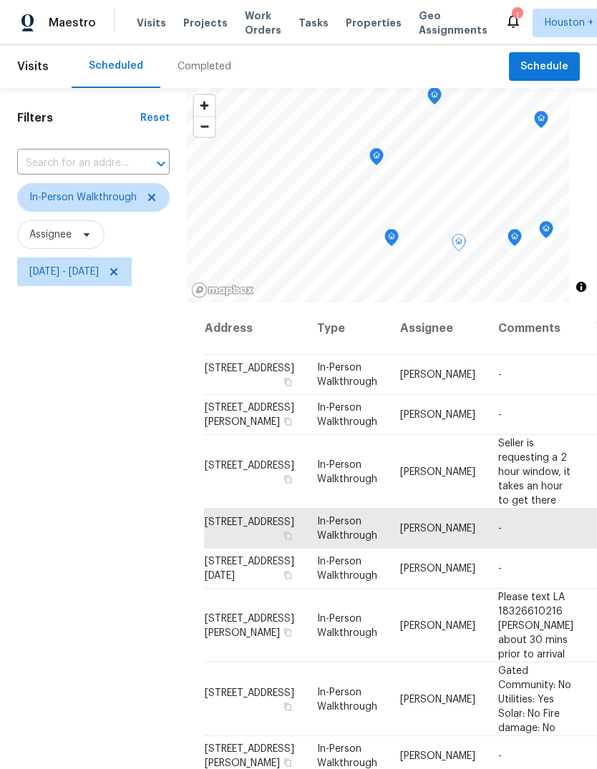
click at [383, 149] on icon "Map marker" at bounding box center [376, 157] width 13 height 16
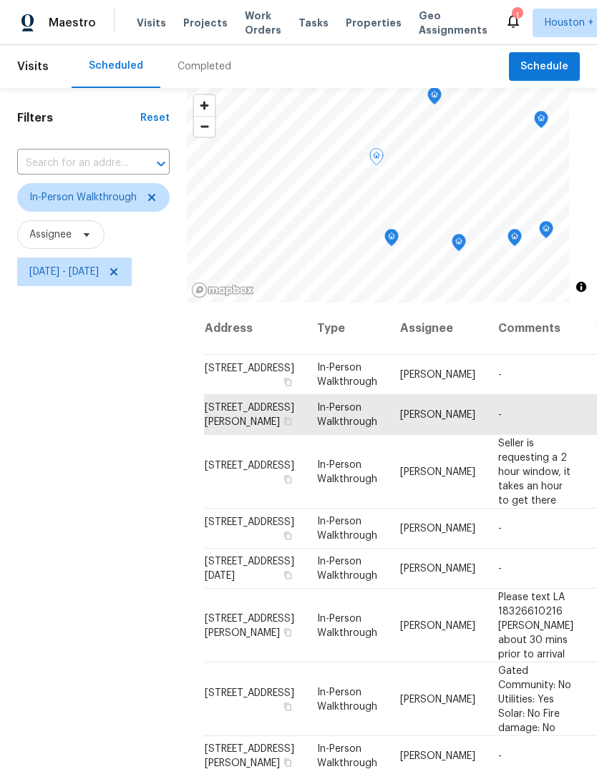
scroll to position [-1, 0]
click at [97, 446] on div "Filters Reset ​ In-Person Walkthrough Assignee Tue, Oct 07 - Tue, Oct 07" at bounding box center [93, 503] width 187 height 830
click at [119, 266] on icon at bounding box center [113, 271] width 11 height 11
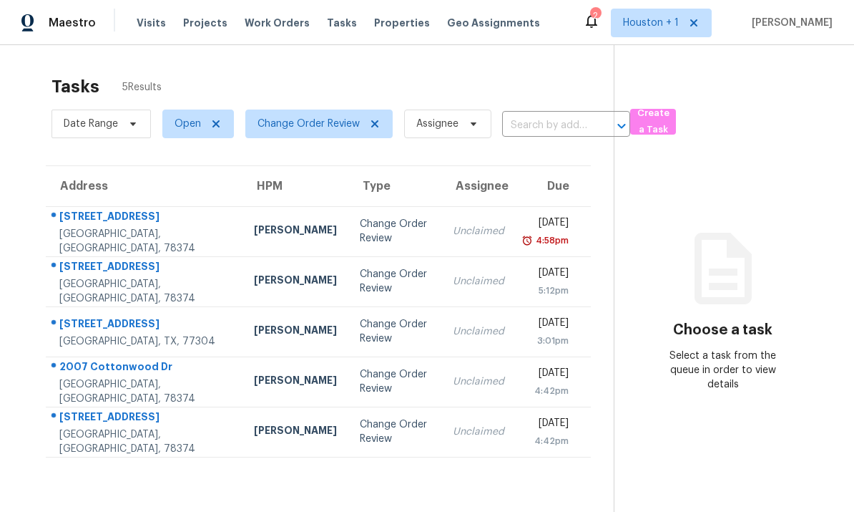
click at [92, 218] on div "[STREET_ADDRESS]" at bounding box center [145, 218] width 172 height 18
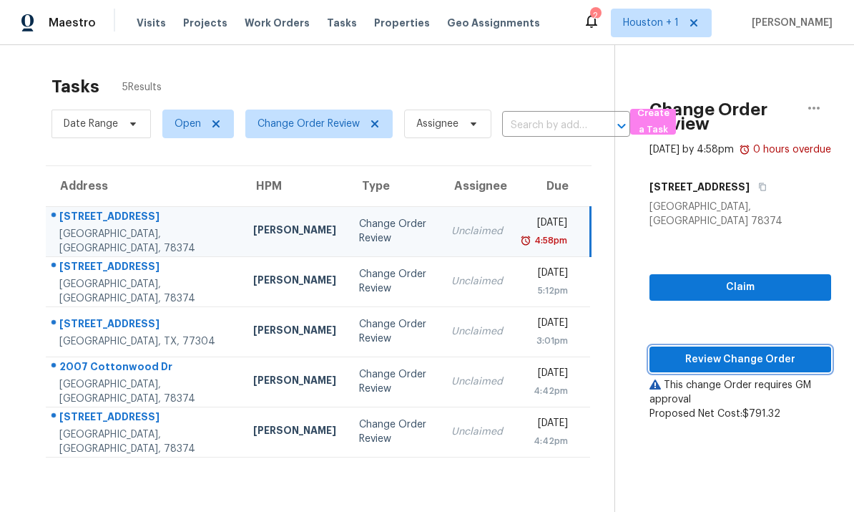
click at [761, 358] on span "Review Change Order" at bounding box center [740, 360] width 159 height 18
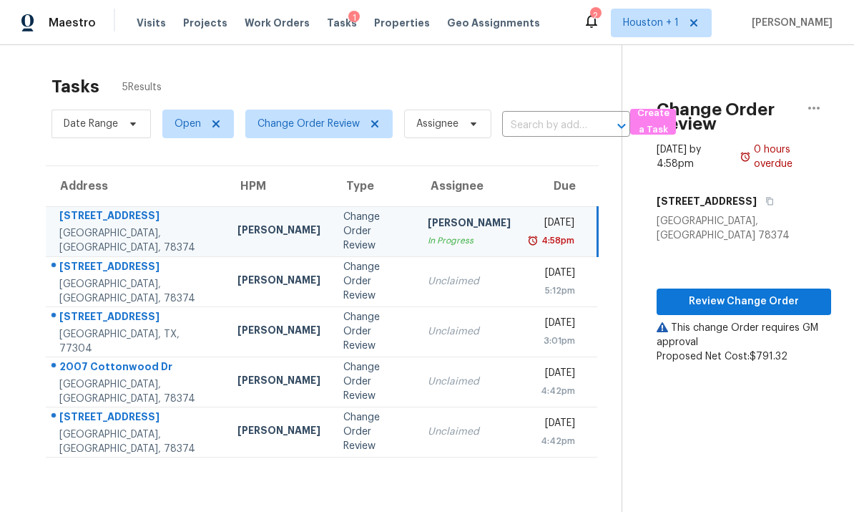
click at [466, 290] on td "Unclaimed" at bounding box center [469, 281] width 106 height 50
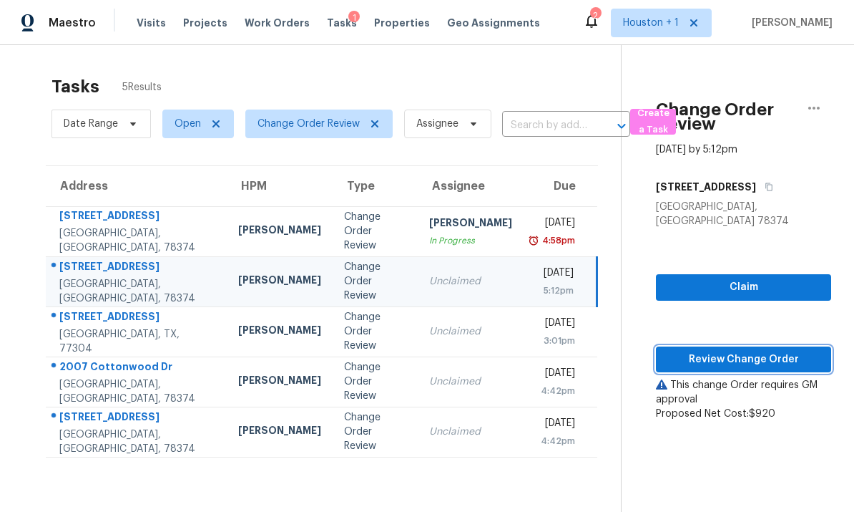
click at [758, 351] on span "Review Change Order" at bounding box center [743, 360] width 152 height 18
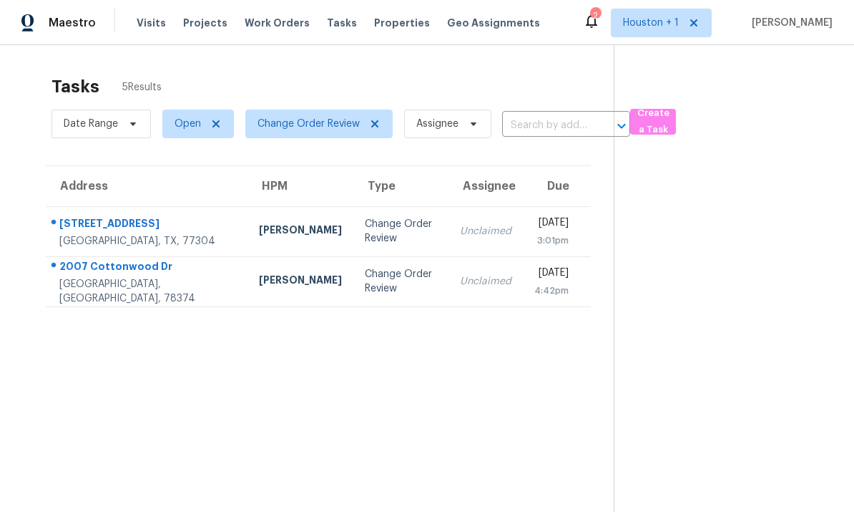
click at [450, 243] on td "Unclaimed" at bounding box center [486, 231] width 74 height 50
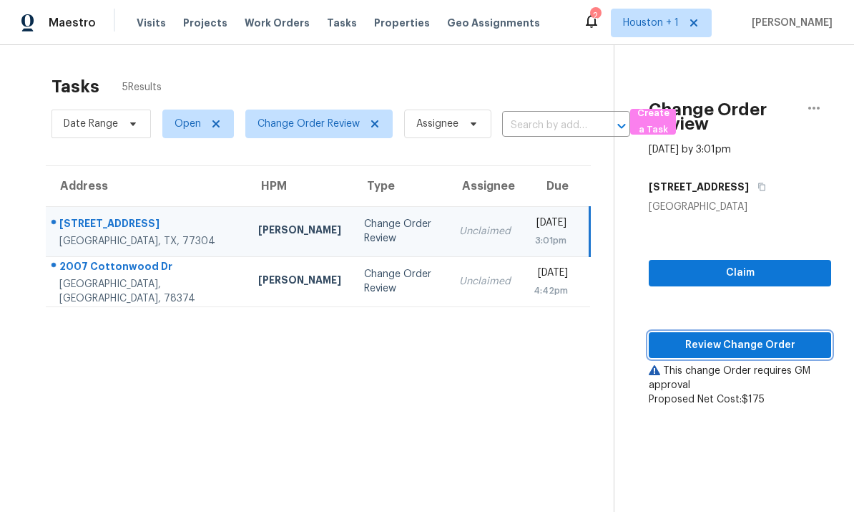
click at [749, 356] on button "Review Change Order" at bounding box center [740, 345] width 182 height 26
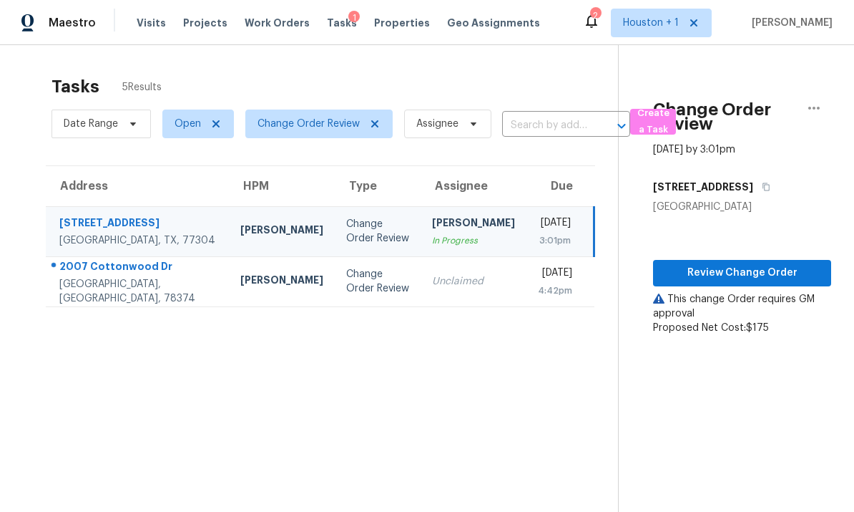
click at [378, 289] on div "Change Order Review" at bounding box center [377, 281] width 63 height 29
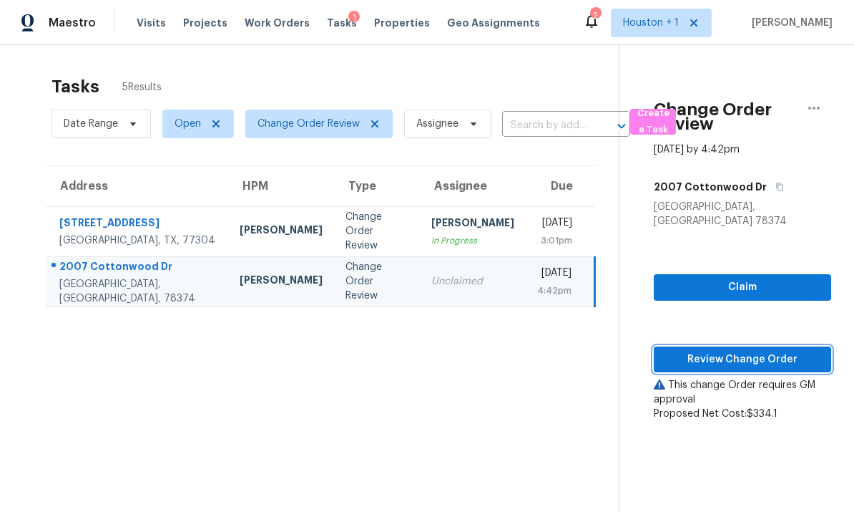
click at [760, 351] on span "Review Change Order" at bounding box center [742, 360] width 155 height 18
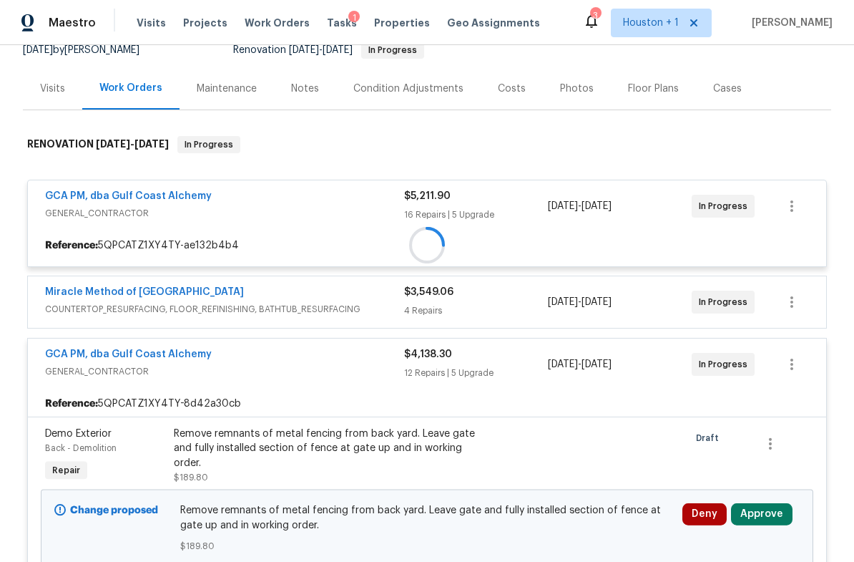
scroll to position [266, 0]
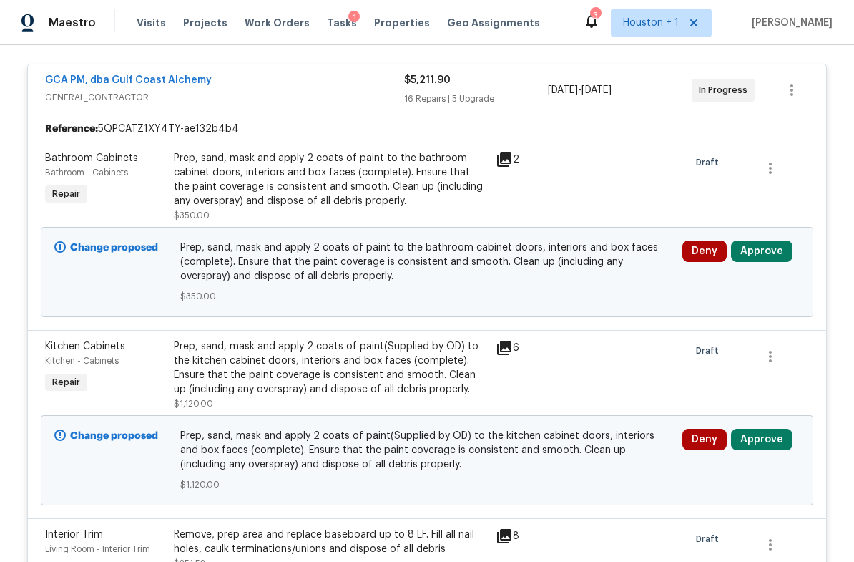
click at [771, 261] on button "Approve" at bounding box center [762, 250] width 62 height 21
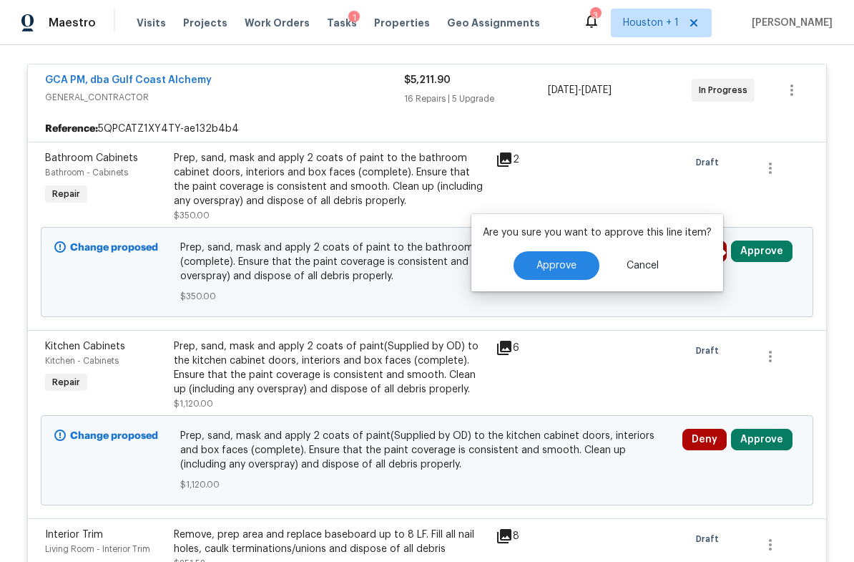
click at [550, 265] on span "Approve" at bounding box center [557, 265] width 40 height 11
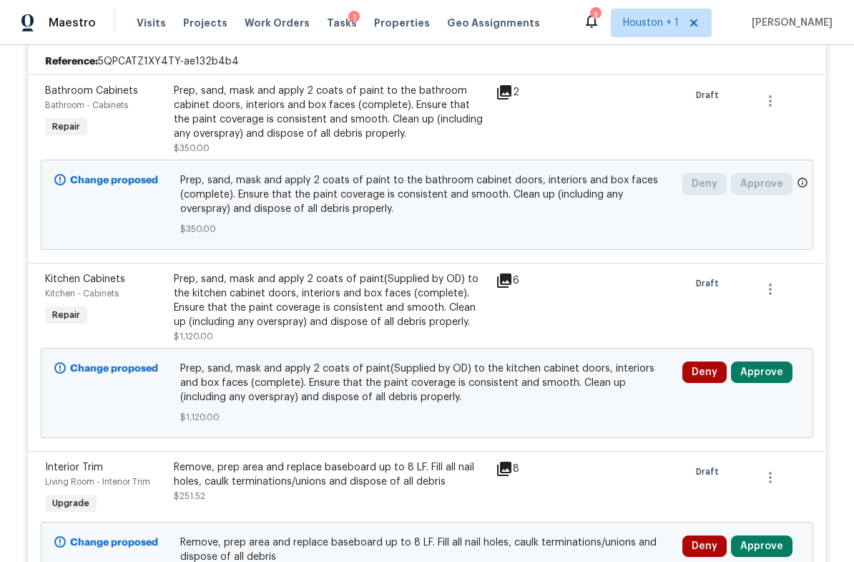
scroll to position [404, 0]
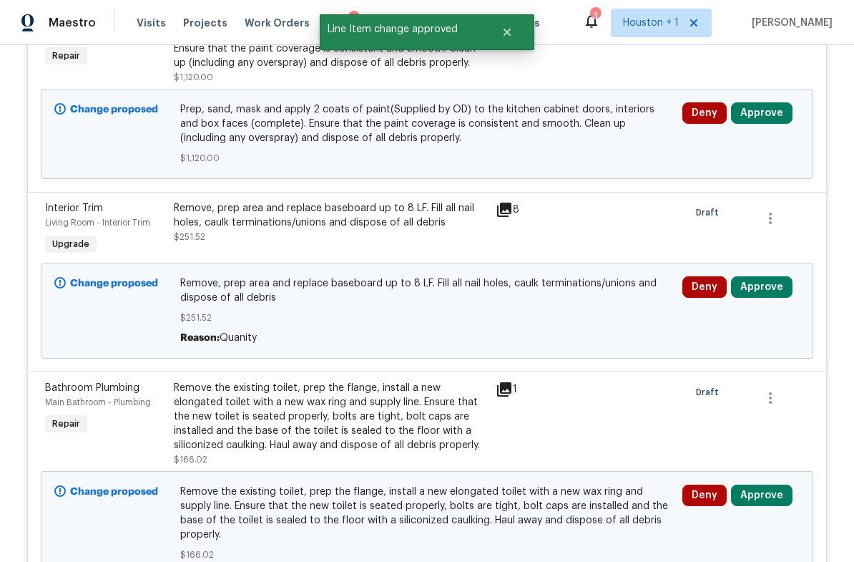
click at [780, 295] on button "Approve" at bounding box center [762, 286] width 62 height 21
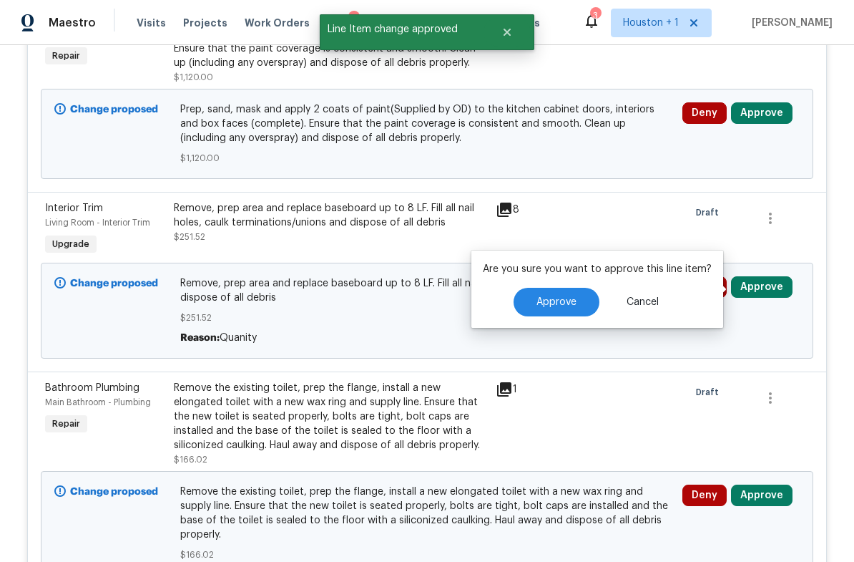
click at [567, 301] on span "Approve" at bounding box center [557, 302] width 40 height 11
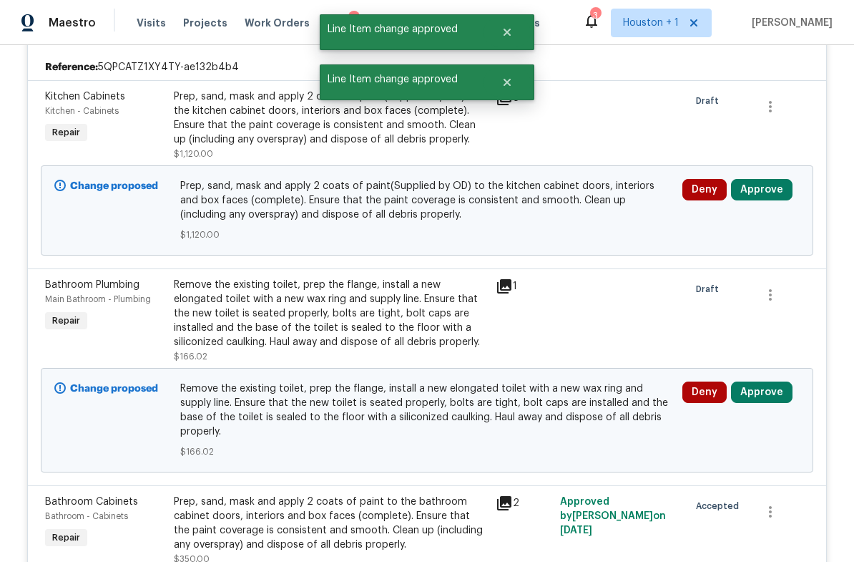
scroll to position [266, 0]
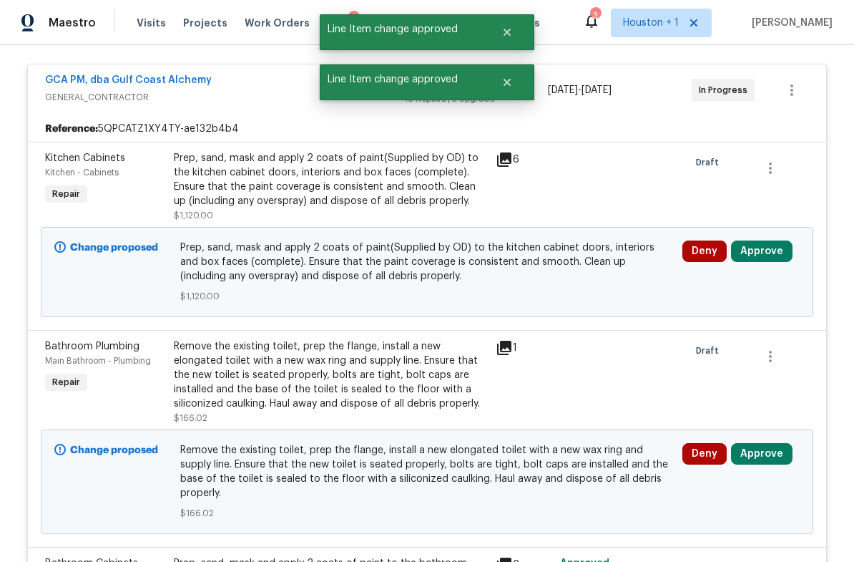
click at [373, 182] on div "Prep, sand, mask and apply 2 coats of paint(Supplied by OD) to the kitchen cabi…" at bounding box center [330, 179] width 313 height 57
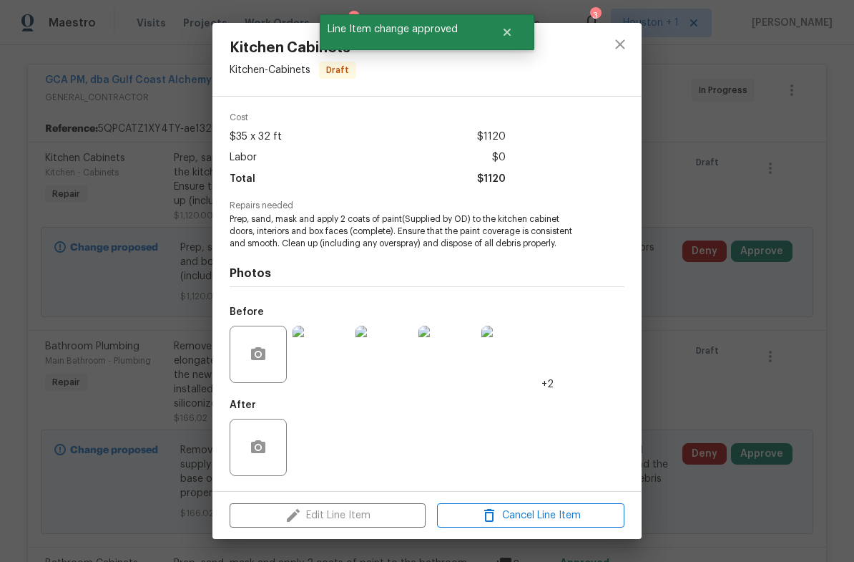
scroll to position [52, 0]
click at [724, 275] on div "Kitchen Cabinets Kitchen - Cabinets Draft Vendor GCA PM, dba Gulf Coast Alchemy…" at bounding box center [427, 281] width 854 height 562
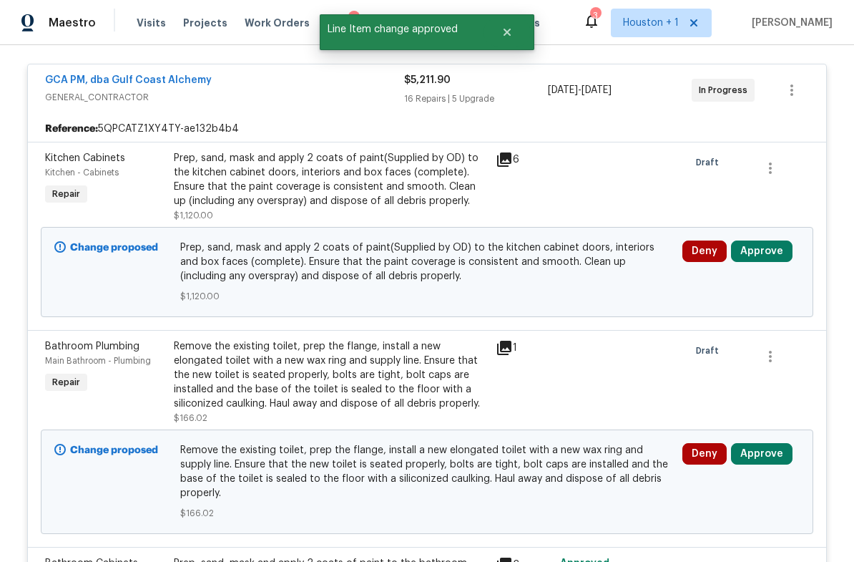
click at [778, 246] on button "Approve" at bounding box center [762, 250] width 62 height 21
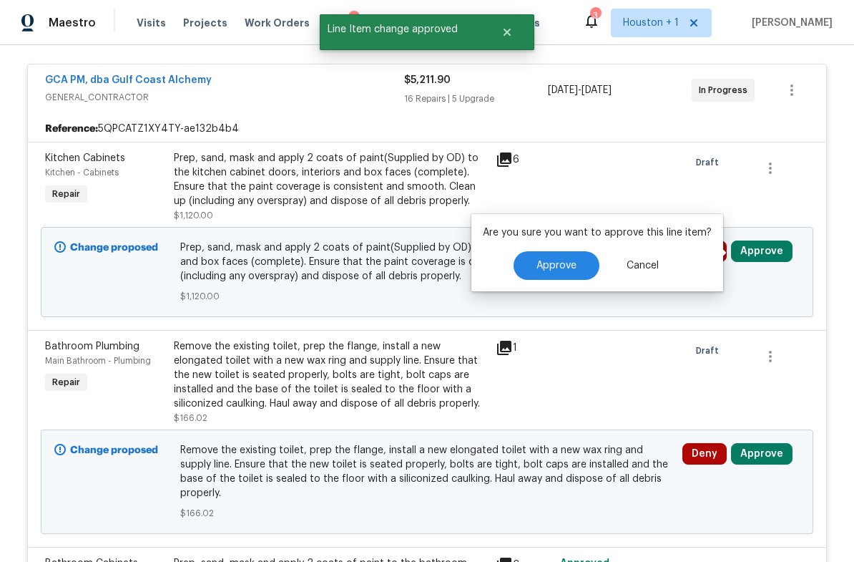
click at [559, 273] on button "Approve" at bounding box center [557, 265] width 86 height 29
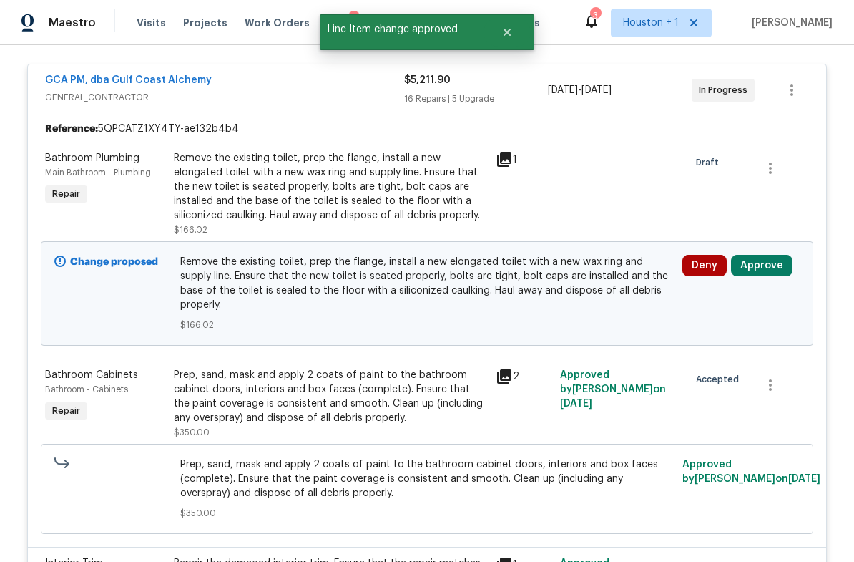
click at [770, 270] on button "Approve" at bounding box center [762, 265] width 62 height 21
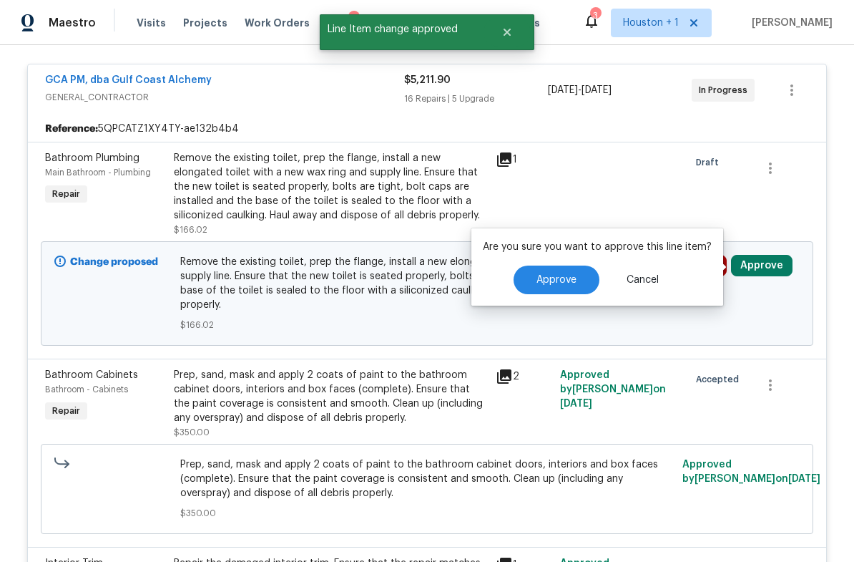
click at [564, 278] on span "Approve" at bounding box center [557, 280] width 40 height 11
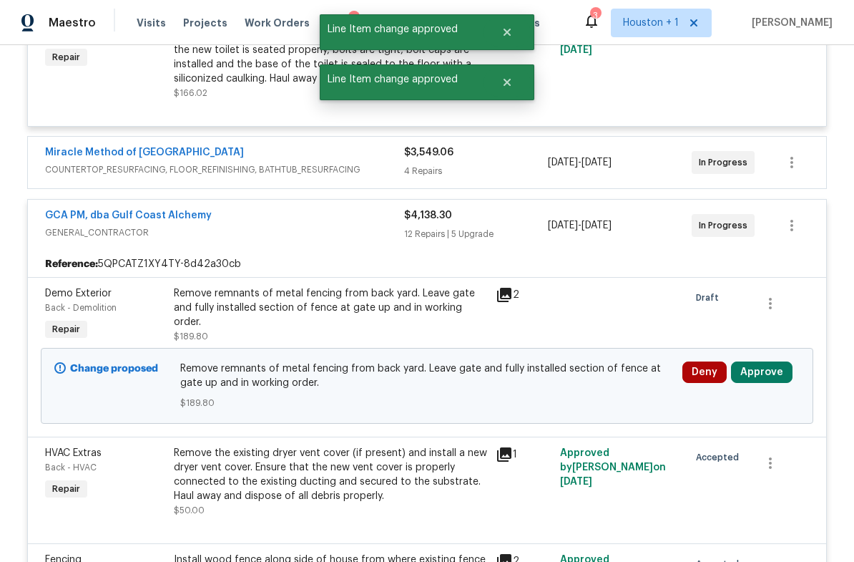
scroll to position [2704, 0]
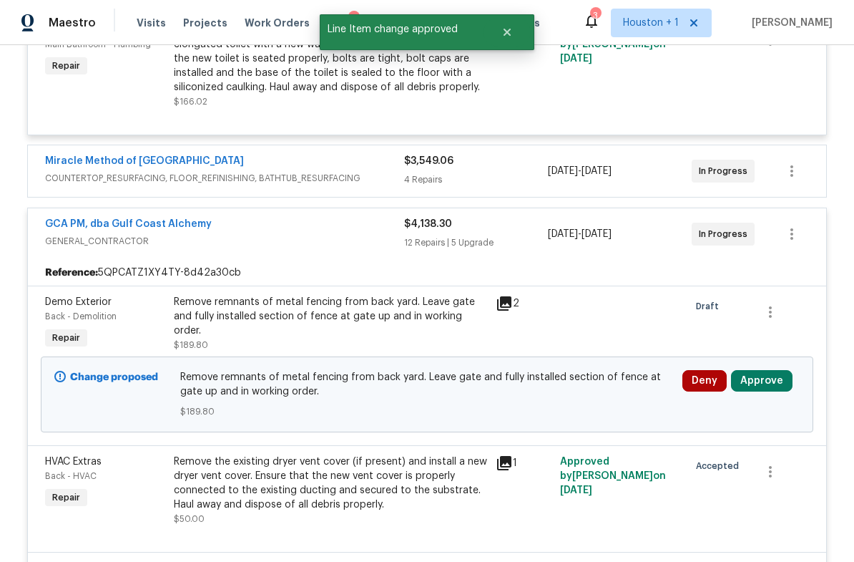
click at [776, 391] on button "Approve" at bounding box center [762, 380] width 62 height 21
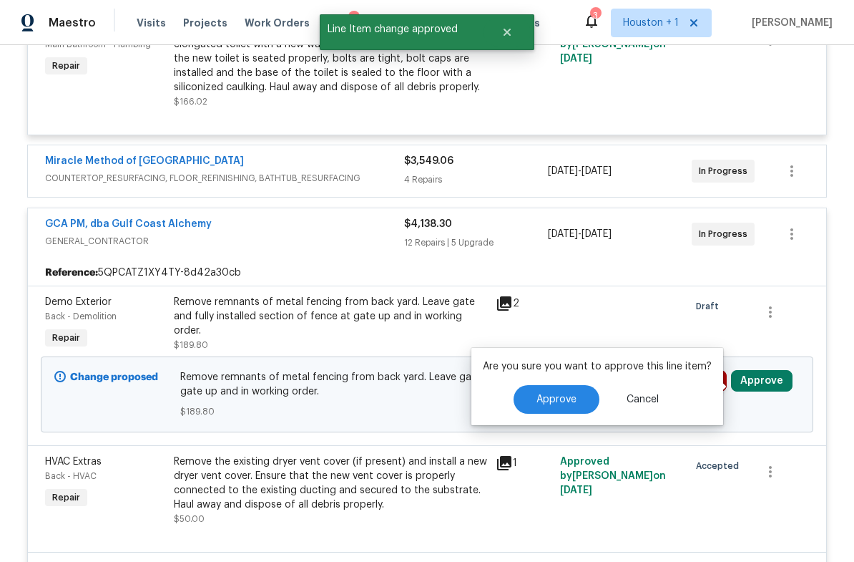
click at [563, 401] on span "Approve" at bounding box center [557, 399] width 40 height 11
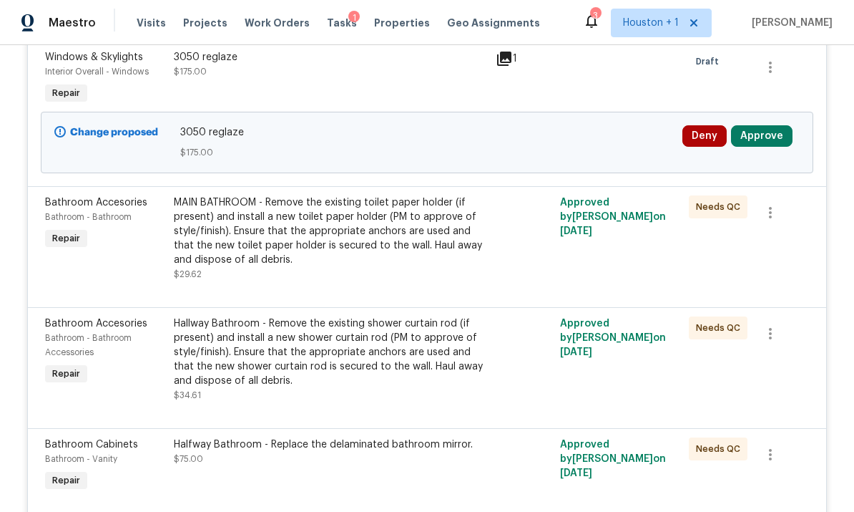
scroll to position [367, 0]
click at [786, 145] on button "Approve" at bounding box center [762, 135] width 62 height 21
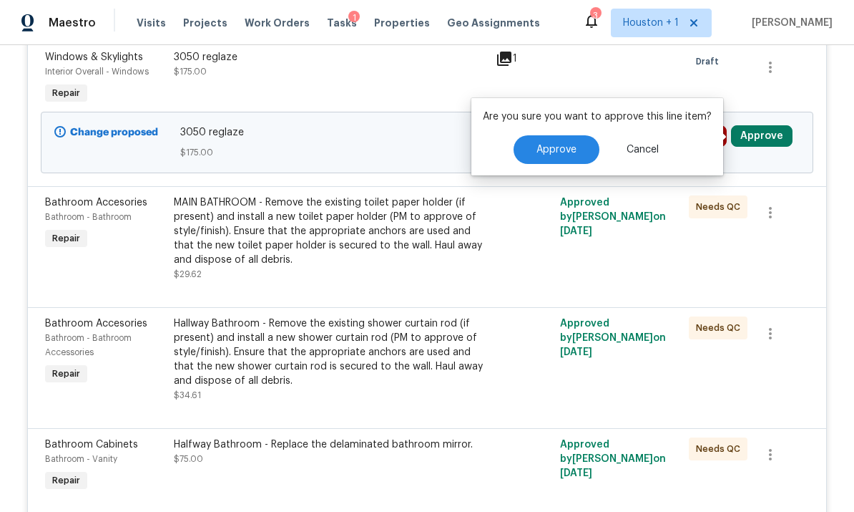
click at [572, 150] on span "Approve" at bounding box center [557, 150] width 40 height 11
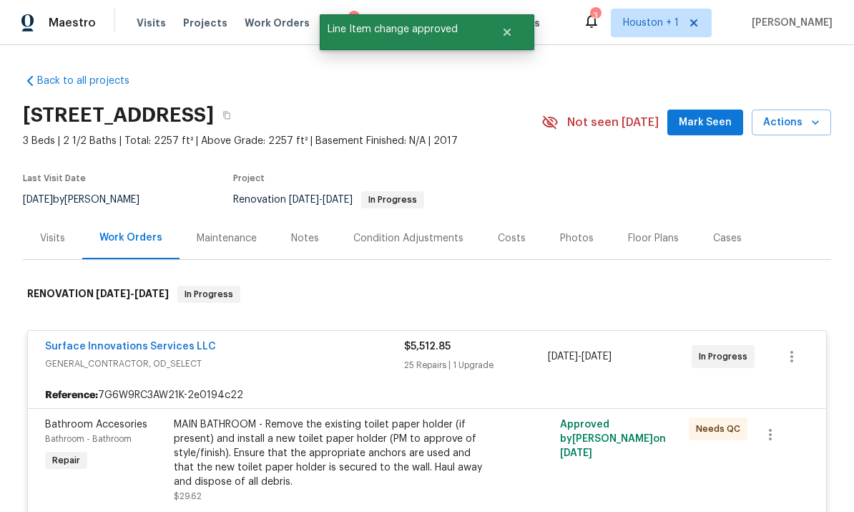
scroll to position [-3, 0]
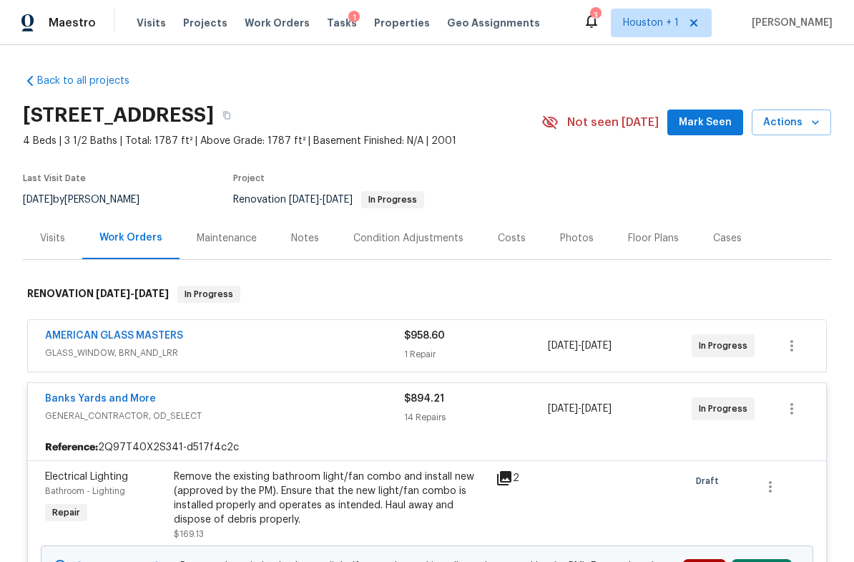
click at [790, 229] on div "Visits Work Orders Maintenance Notes Condition Adjustments Costs Photos Floor P…" at bounding box center [427, 238] width 808 height 43
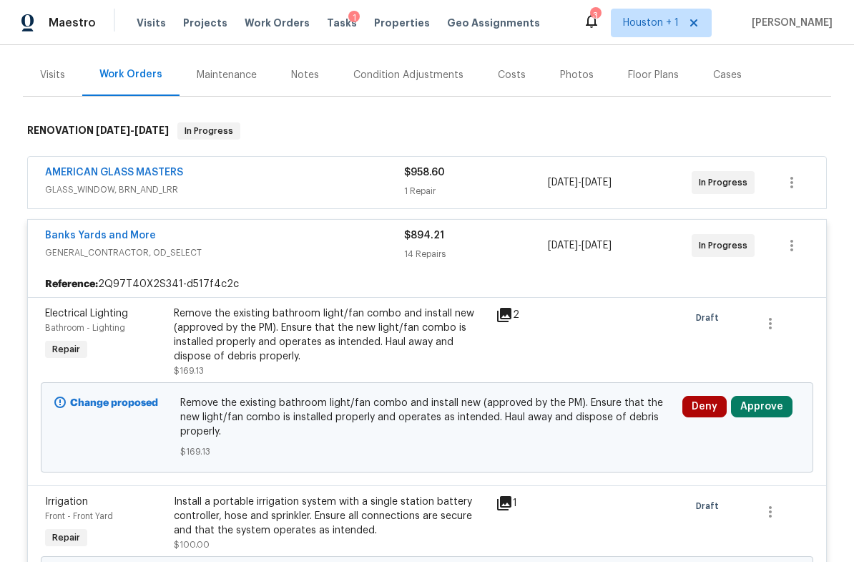
scroll to position [223, 0]
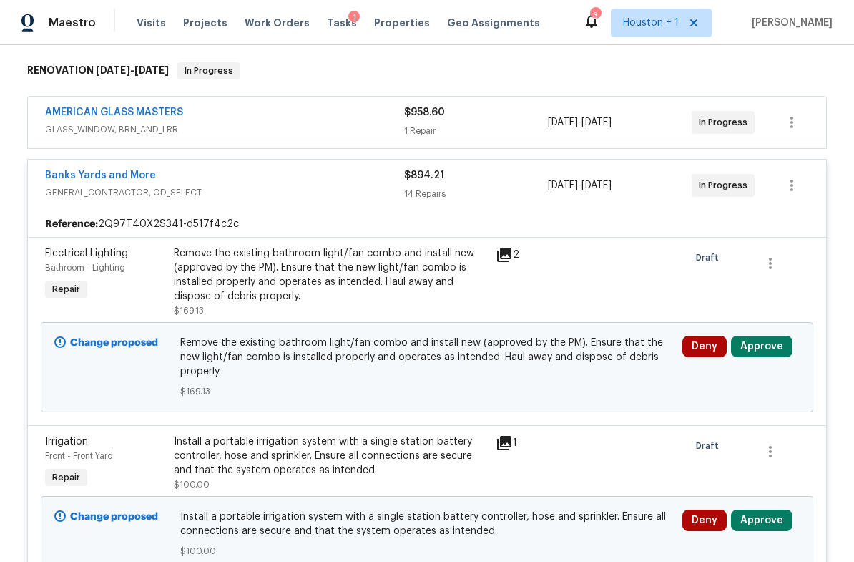
click at [776, 348] on button "Approve" at bounding box center [762, 346] width 62 height 21
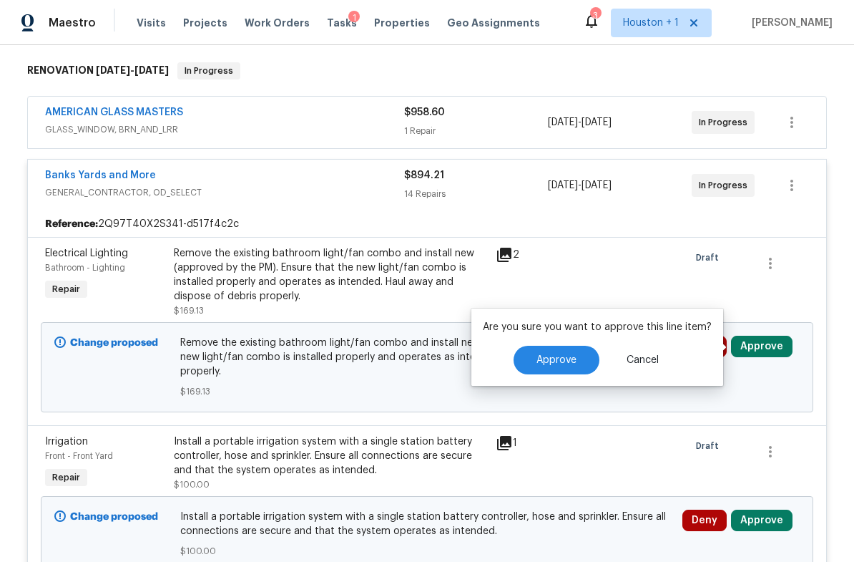
click at [641, 369] on button "Cancel" at bounding box center [643, 360] width 78 height 29
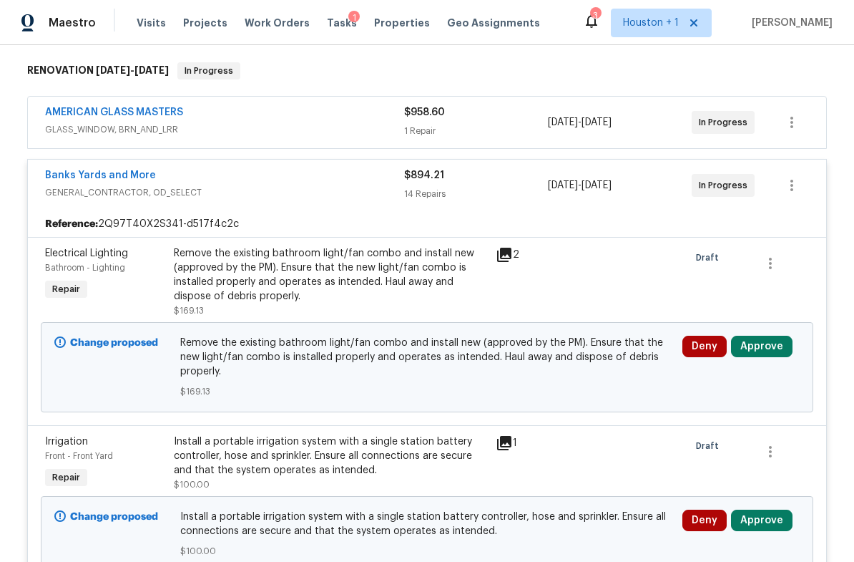
click at [774, 345] on button "Approve" at bounding box center [762, 346] width 62 height 21
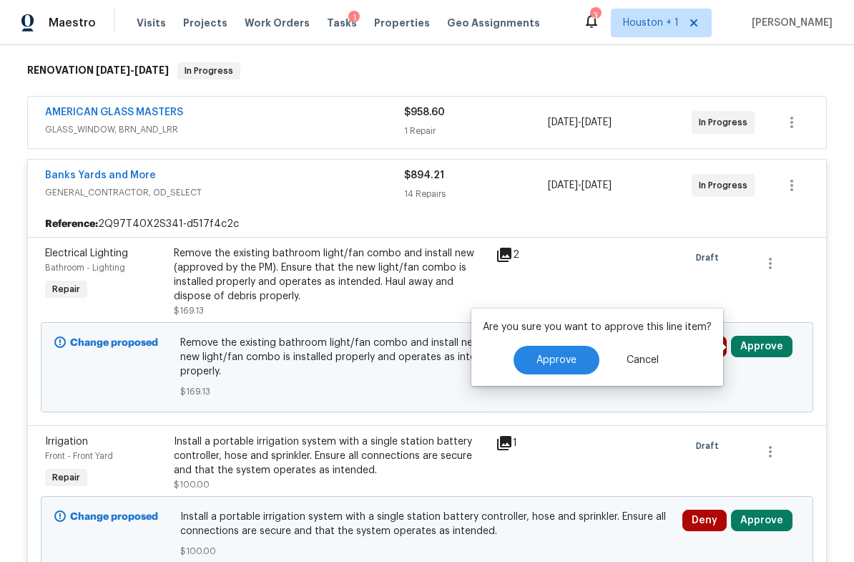
click at [541, 373] on button "Approve" at bounding box center [557, 360] width 86 height 29
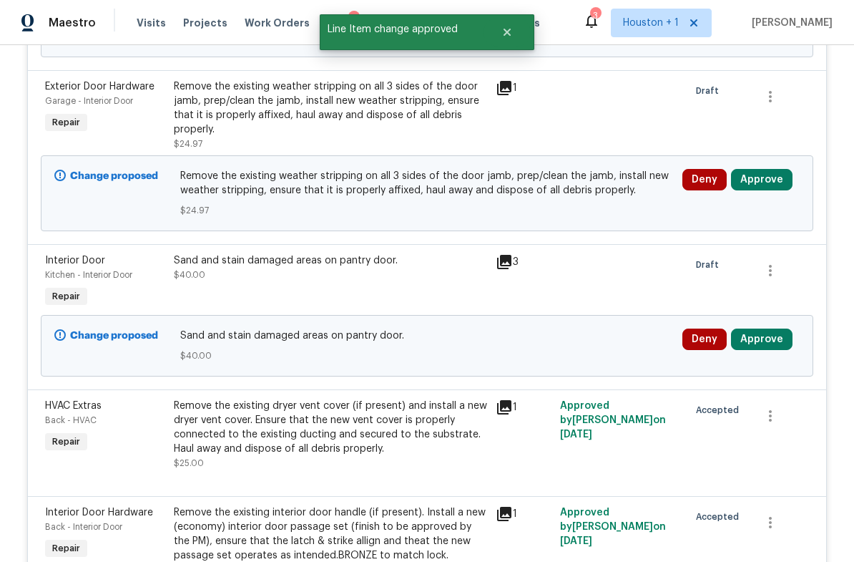
scroll to position [549, 0]
click at [773, 346] on button "Approve" at bounding box center [762, 339] width 62 height 21
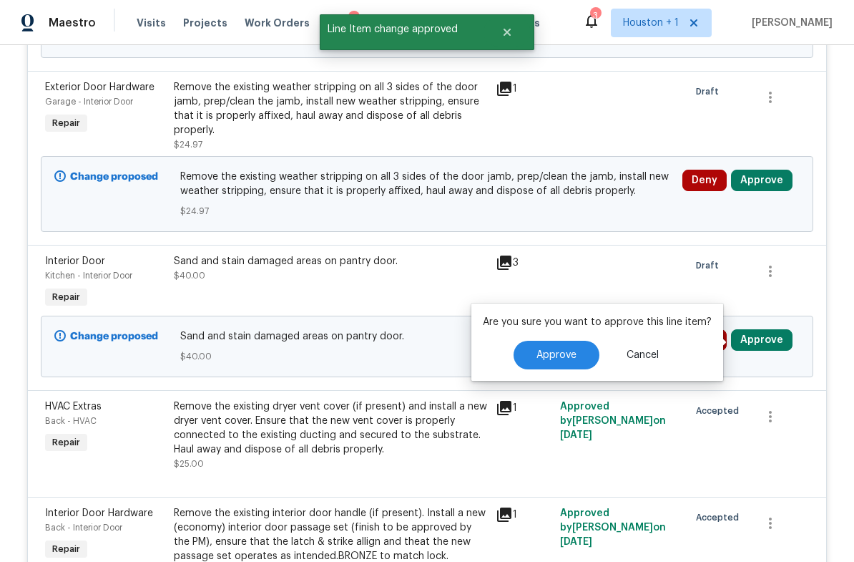
click at [567, 353] on span "Approve" at bounding box center [557, 355] width 40 height 11
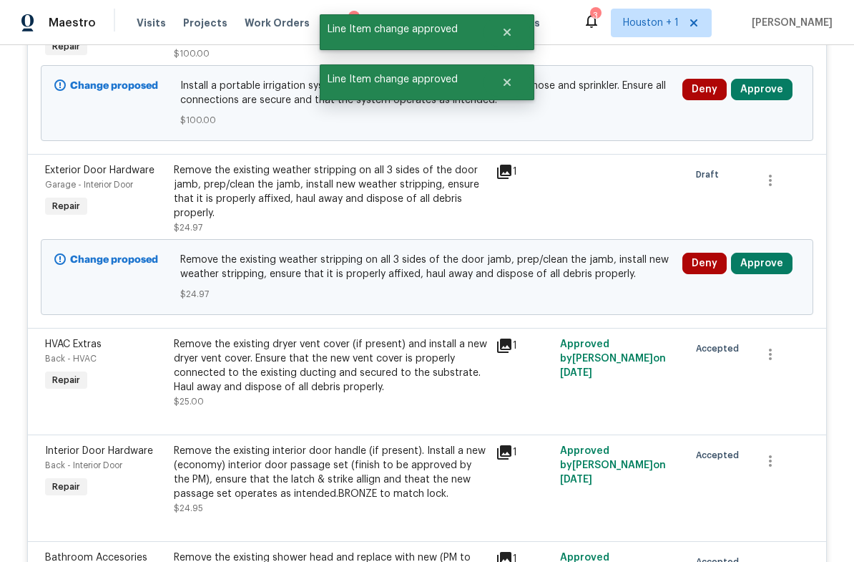
scroll to position [461, 0]
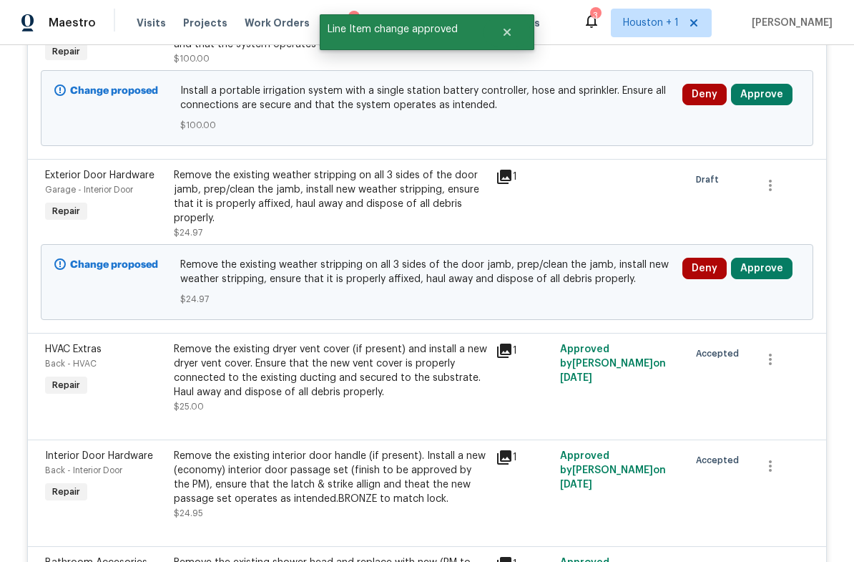
click at [781, 268] on button "Approve" at bounding box center [762, 268] width 62 height 21
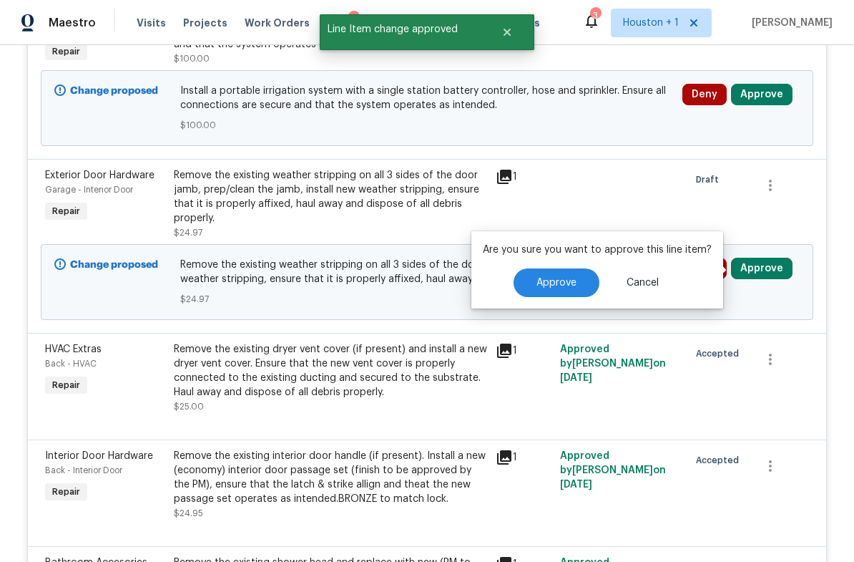
click at [562, 293] on button "Approve" at bounding box center [557, 282] width 86 height 29
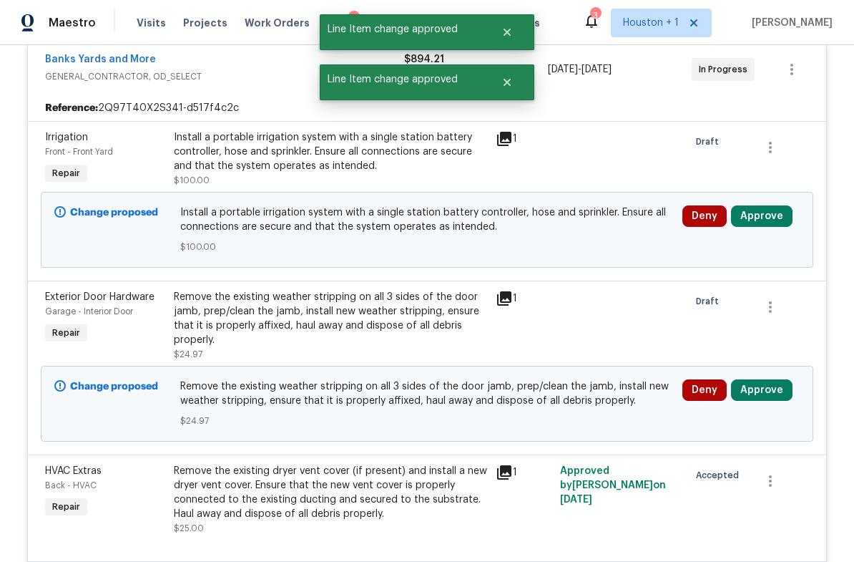
scroll to position [341, 0]
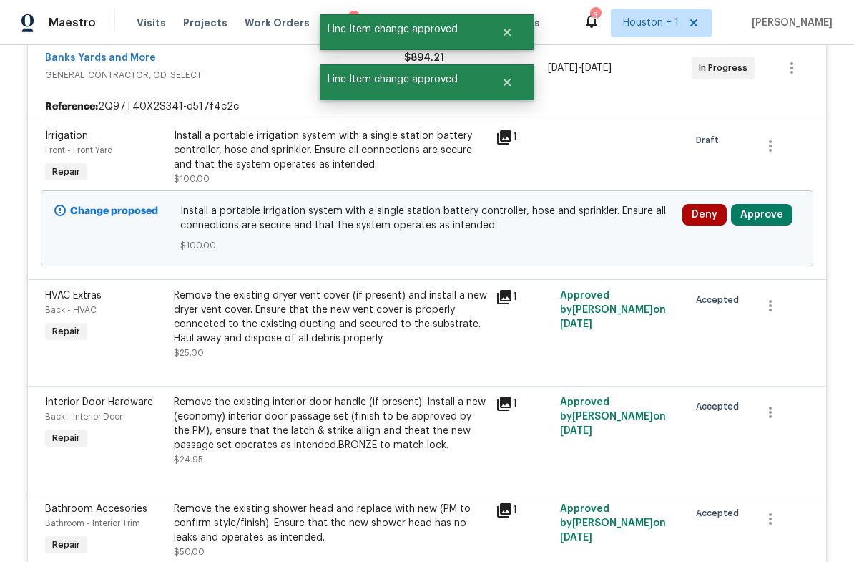
click at [771, 214] on button "Approve" at bounding box center [762, 214] width 62 height 21
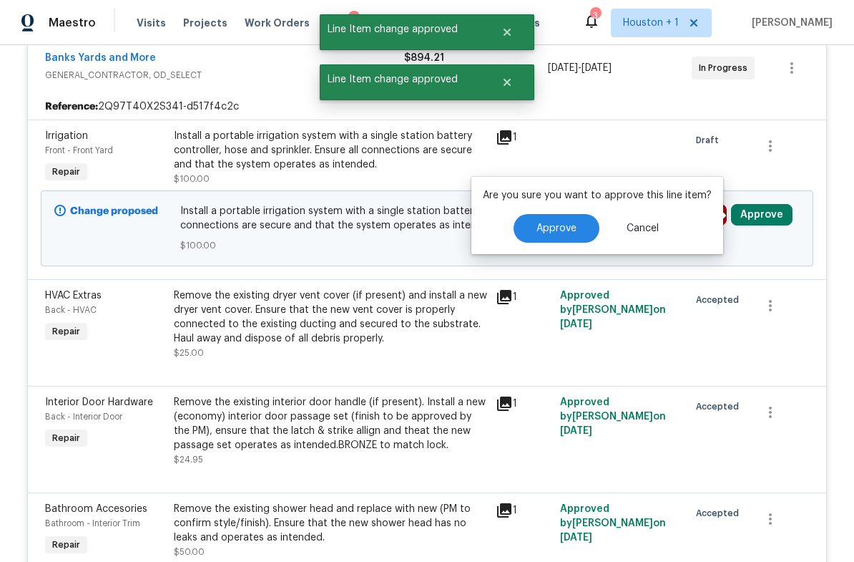
click at [557, 240] on button "Approve" at bounding box center [557, 228] width 86 height 29
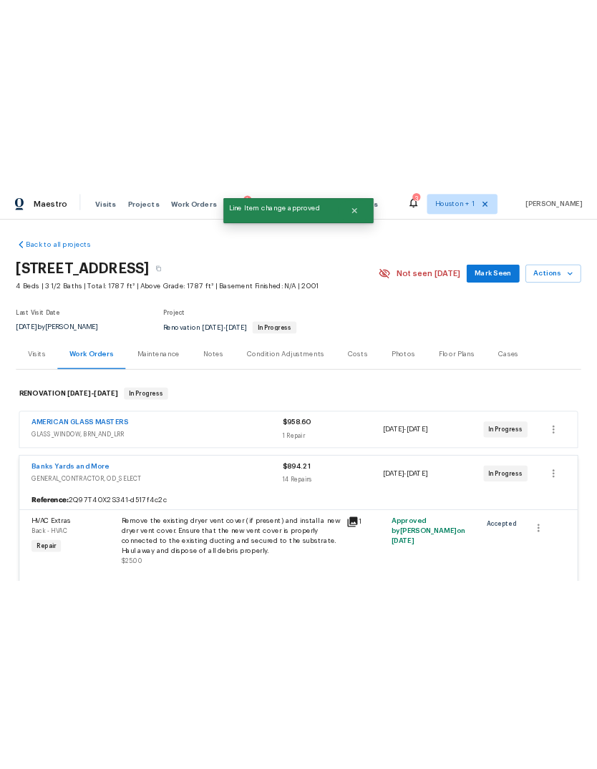
scroll to position [25, 0]
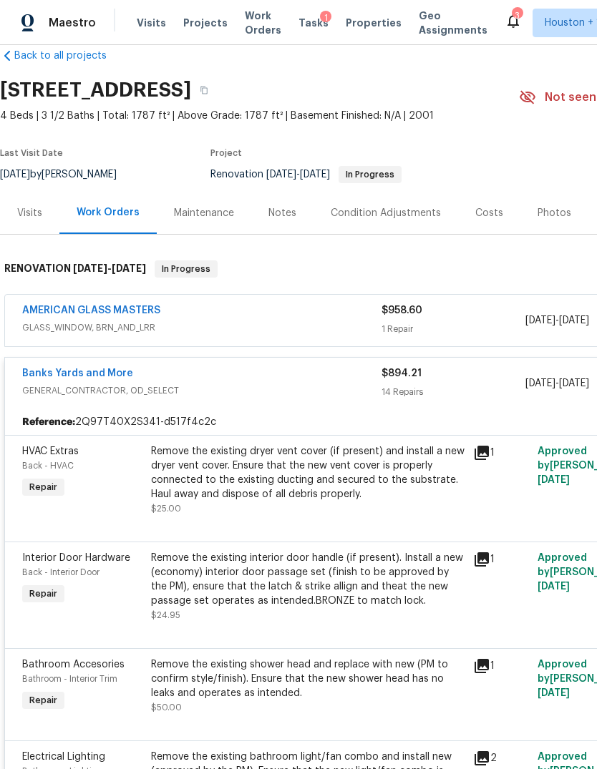
click at [194, 16] on span "Projects" at bounding box center [205, 23] width 44 height 14
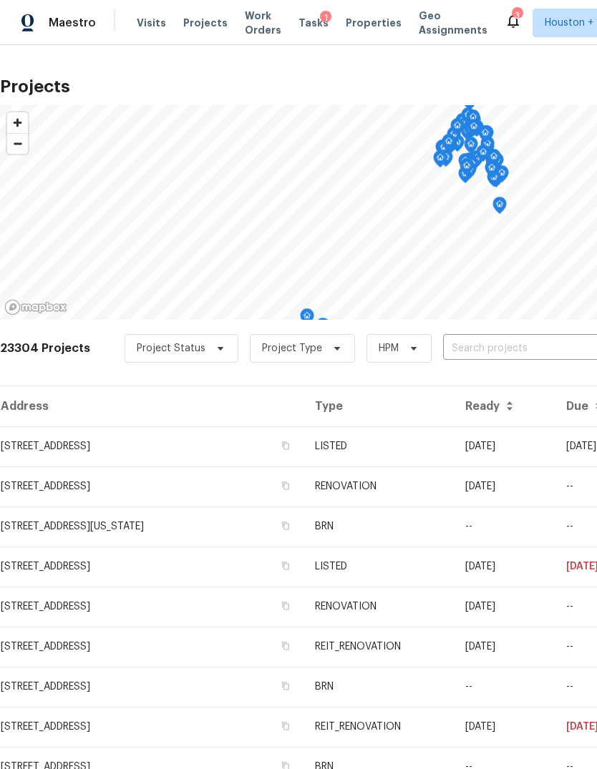
click at [522, 343] on input "text" at bounding box center [525, 349] width 164 height 22
type input "3807 j"
click at [549, 373] on li "[STREET_ADDRESS]" at bounding box center [488, 381] width 208 height 24
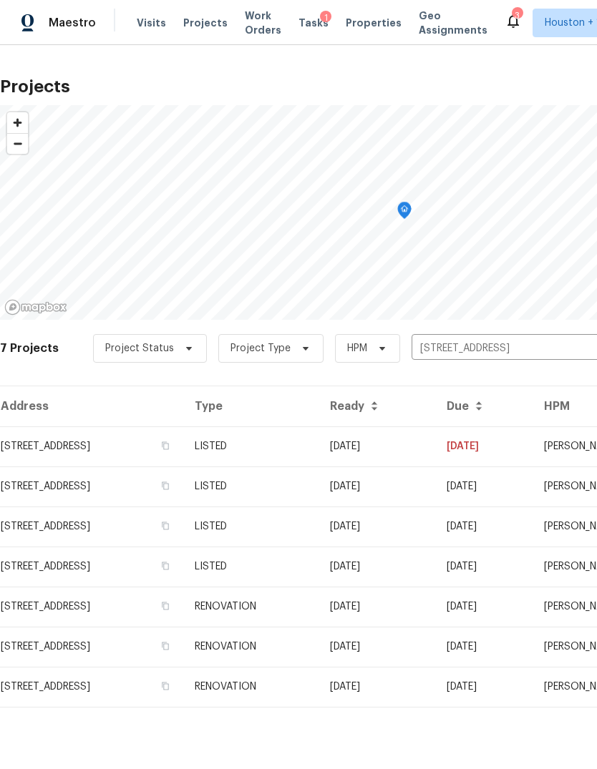
click at [435, 461] on td "10/01/25" at bounding box center [376, 446] width 117 height 40
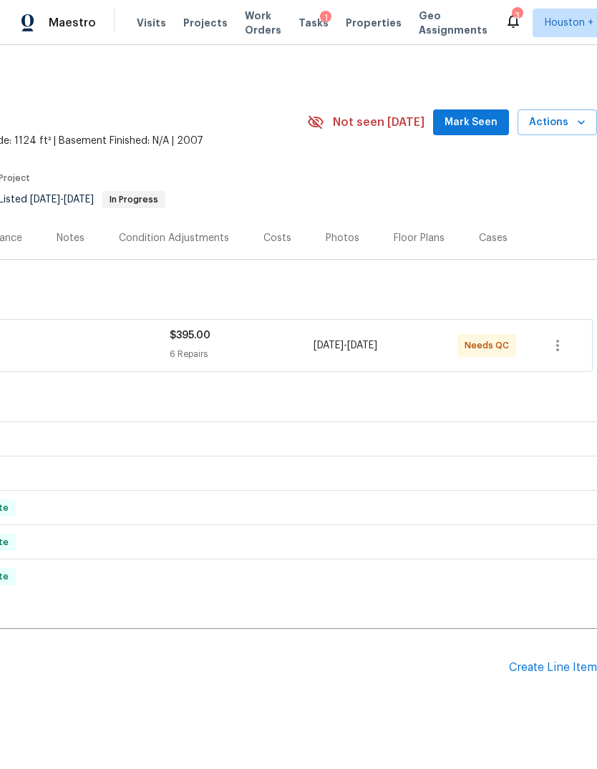
scroll to position [0, 212]
click at [568, 121] on span "Actions" at bounding box center [557, 123] width 57 height 18
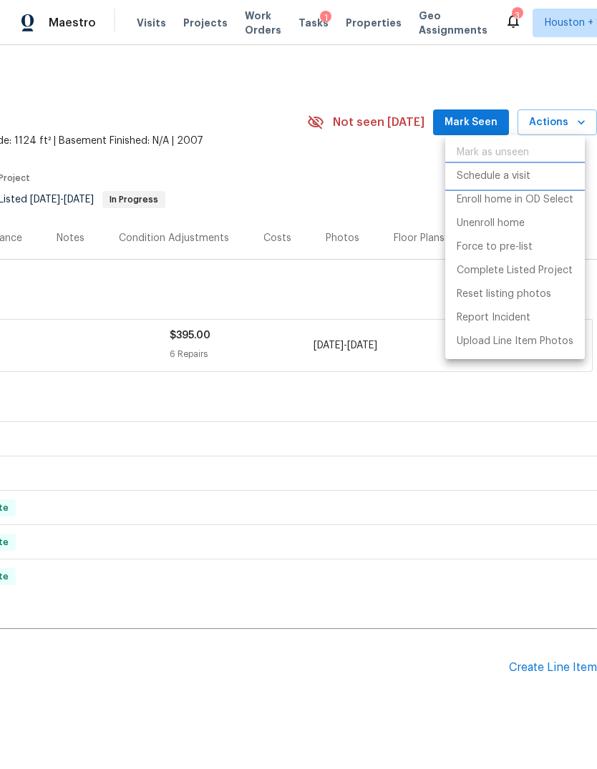
click at [518, 181] on p "Schedule a visit" at bounding box center [493, 176] width 74 height 15
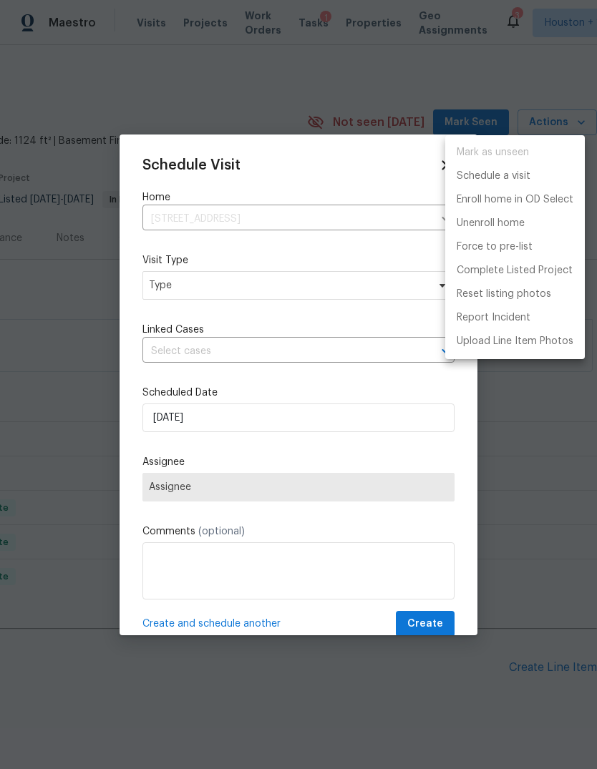
click at [306, 337] on div at bounding box center [298, 384] width 597 height 769
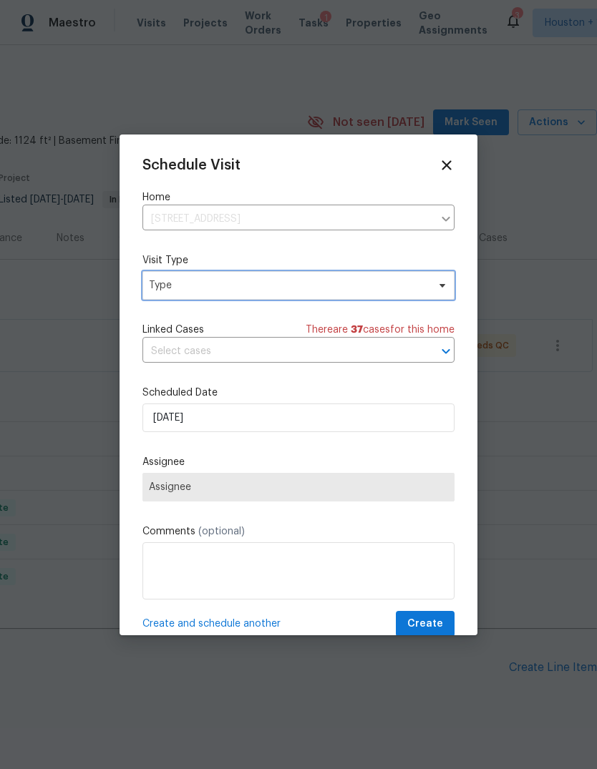
click at [336, 297] on span "Type" at bounding box center [298, 285] width 312 height 29
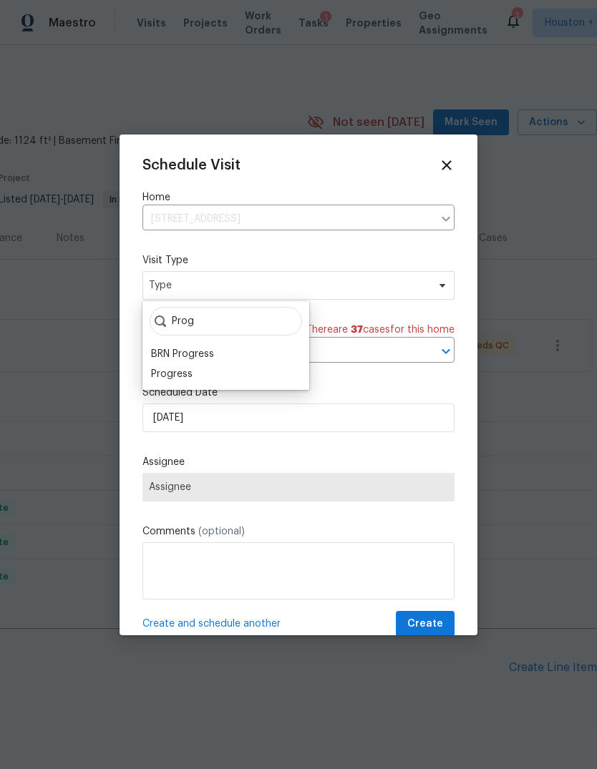
type input "Prog"
click at [177, 377] on div "Progress" at bounding box center [171, 374] width 41 height 14
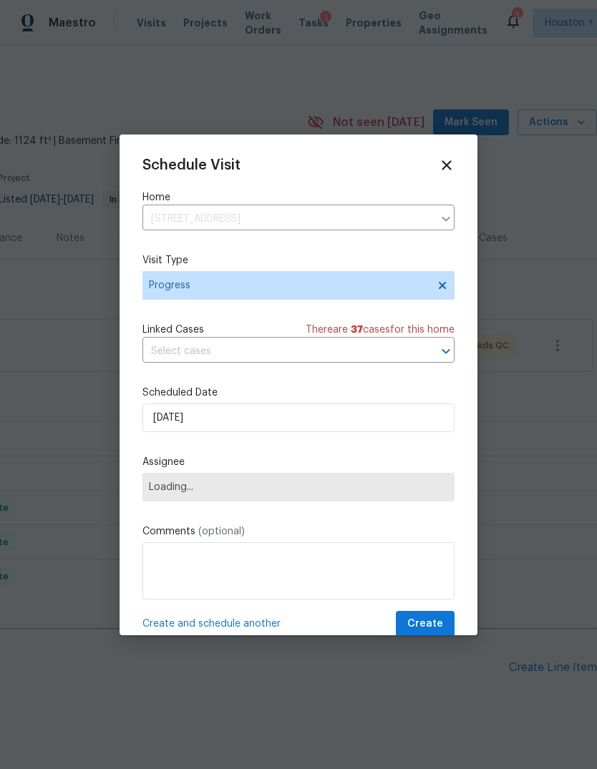
click at [285, 501] on span "Loading..." at bounding box center [298, 487] width 312 height 29
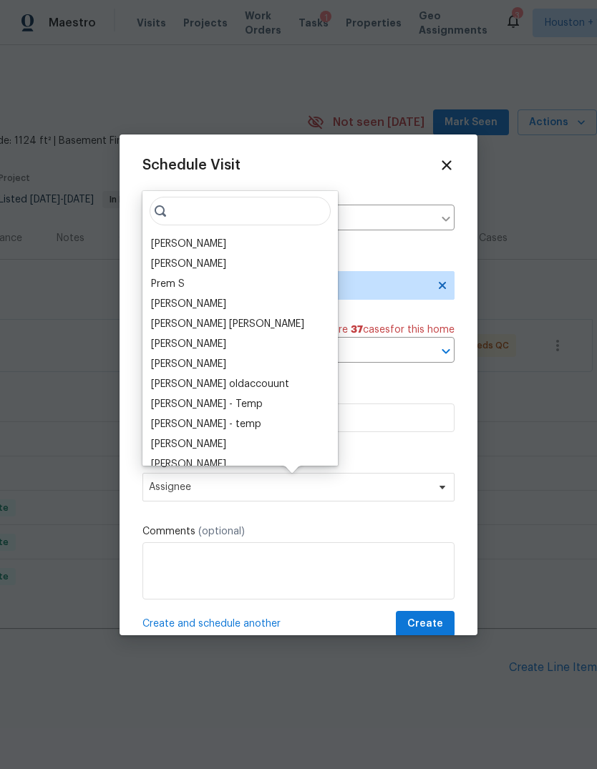
click at [258, 208] on input "search" at bounding box center [240, 211] width 181 height 29
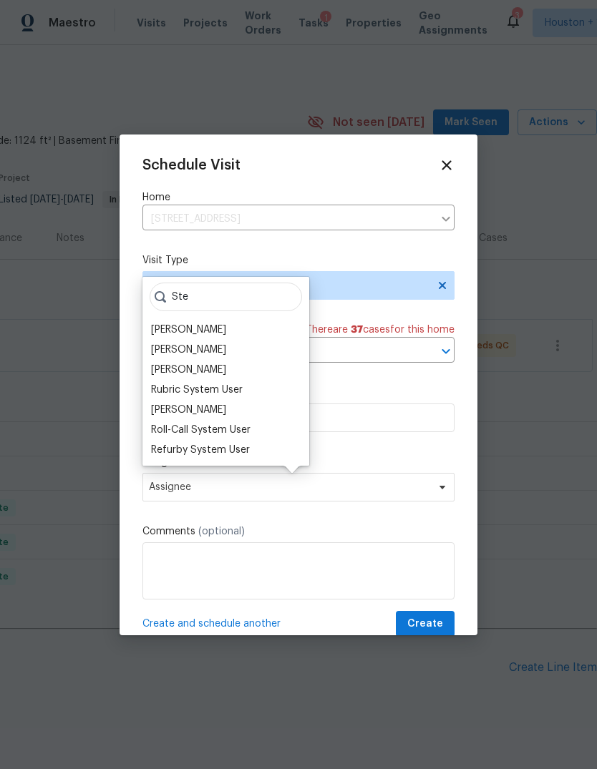
type input "Ste"
click at [223, 348] on div "[PERSON_NAME]" at bounding box center [226, 350] width 158 height 20
click at [188, 351] on div "[PERSON_NAME]" at bounding box center [188, 350] width 75 height 14
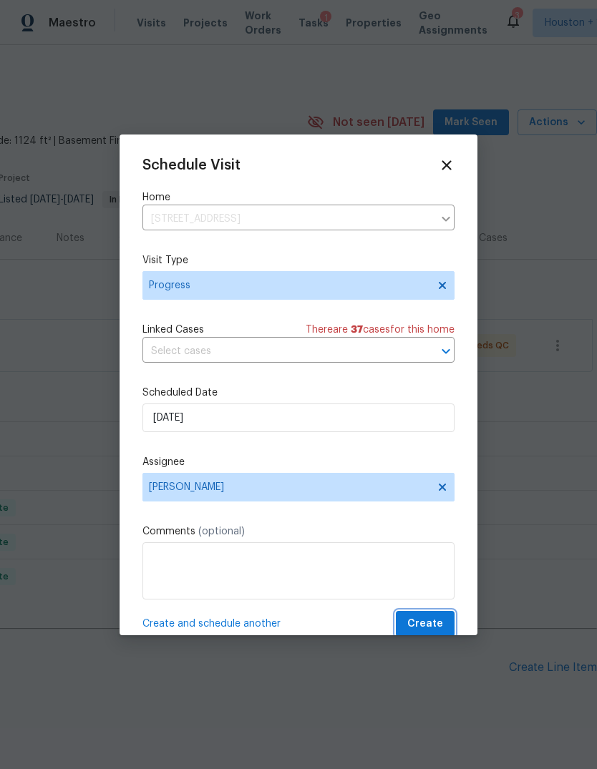
click at [432, 561] on span "Create" at bounding box center [425, 624] width 36 height 18
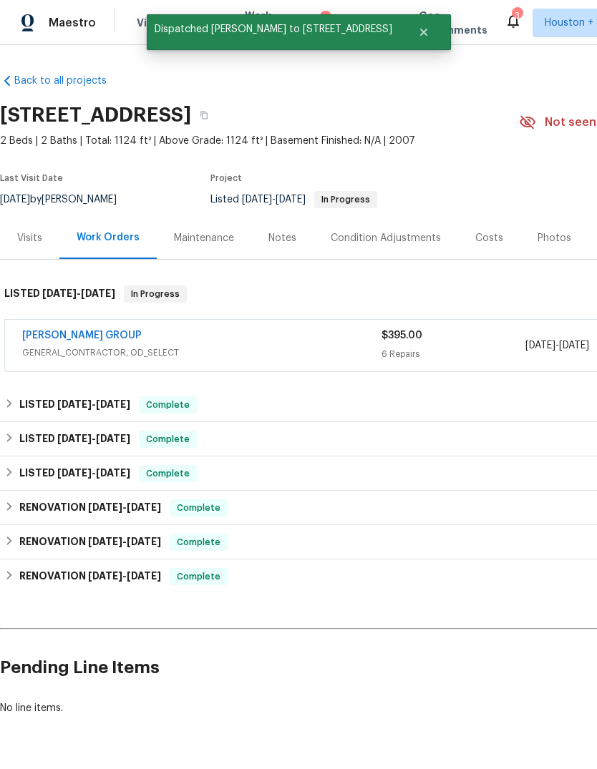
scroll to position [0, 0]
click at [72, 24] on span "Maestro" at bounding box center [72, 23] width 47 height 14
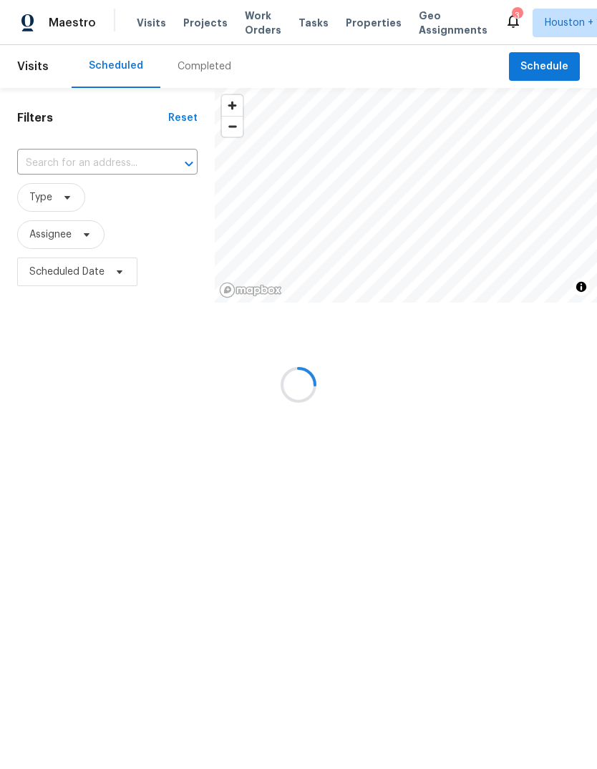
click at [155, 145] on div at bounding box center [298, 384] width 597 height 769
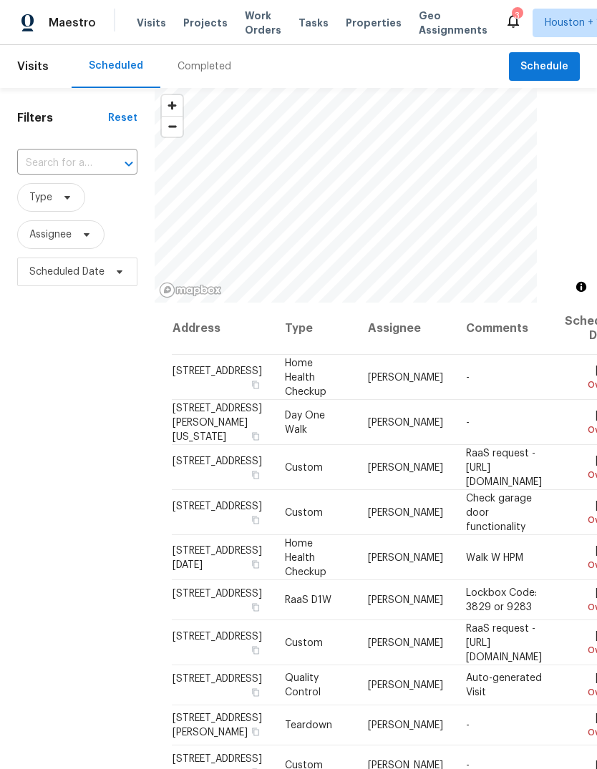
click at [106, 167] on div at bounding box center [118, 164] width 37 height 20
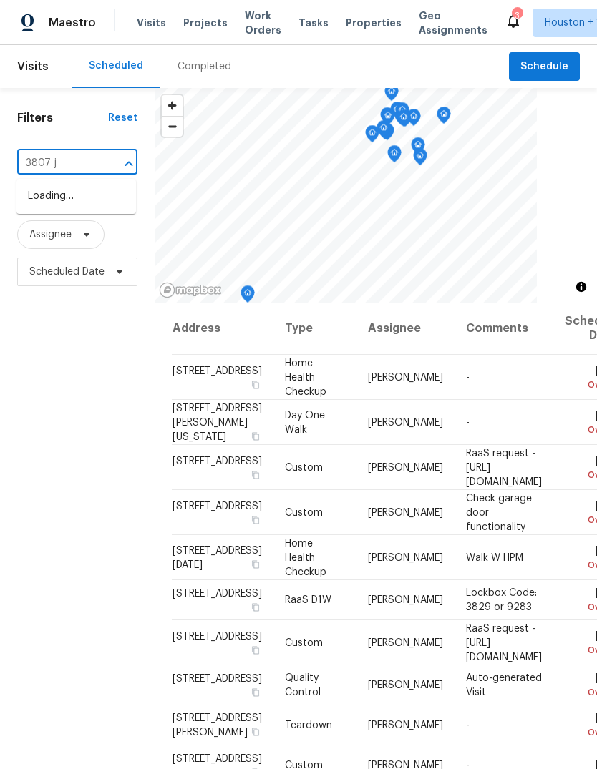
type input "3807 je"
click at [92, 208] on li "[STREET_ADDRESS]" at bounding box center [75, 197] width 119 height 24
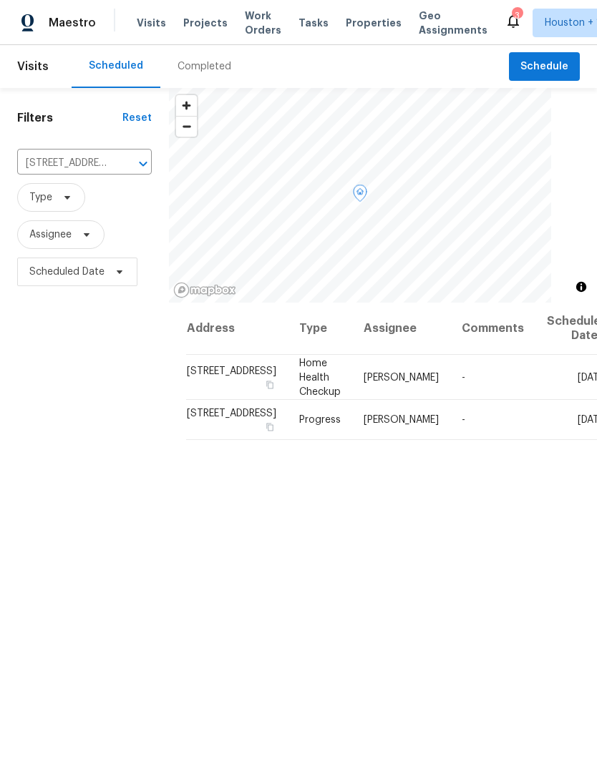
click at [0, 0] on icon at bounding box center [0, 0] width 0 height 0
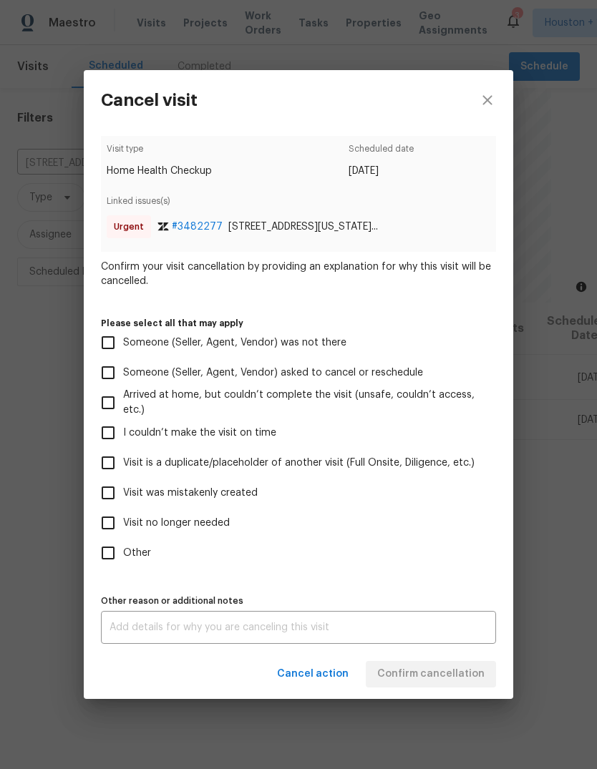
click at [198, 497] on span "Visit was mistakenly created" at bounding box center [190, 493] width 134 height 15
click at [123, 497] on input "Visit was mistakenly created" at bounding box center [108, 493] width 30 height 30
checkbox input "true"
click at [452, 679] on span "Confirm cancellation" at bounding box center [430, 674] width 107 height 18
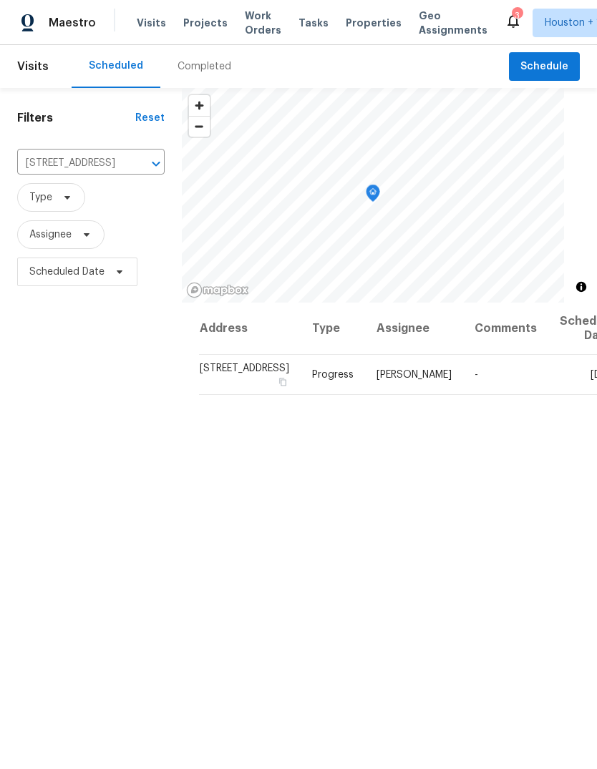
click at [133, 162] on icon "Clear" at bounding box center [137, 164] width 9 height 9
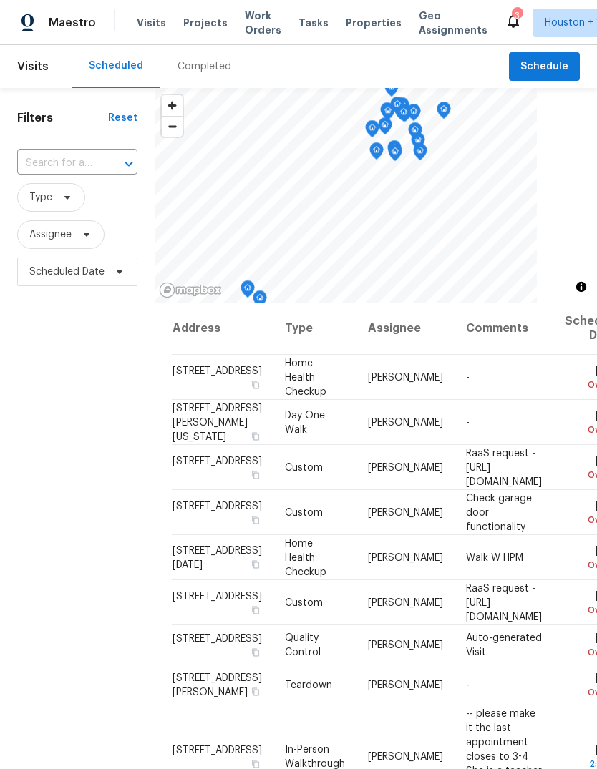
click at [62, 157] on input "text" at bounding box center [57, 163] width 80 height 22
type input "15431 Red"
click at [40, 208] on li "[STREET_ADDRESS][PERSON_NAME]" at bounding box center [75, 204] width 119 height 39
click at [178, 70] on div "Completed" at bounding box center [204, 66] width 54 height 14
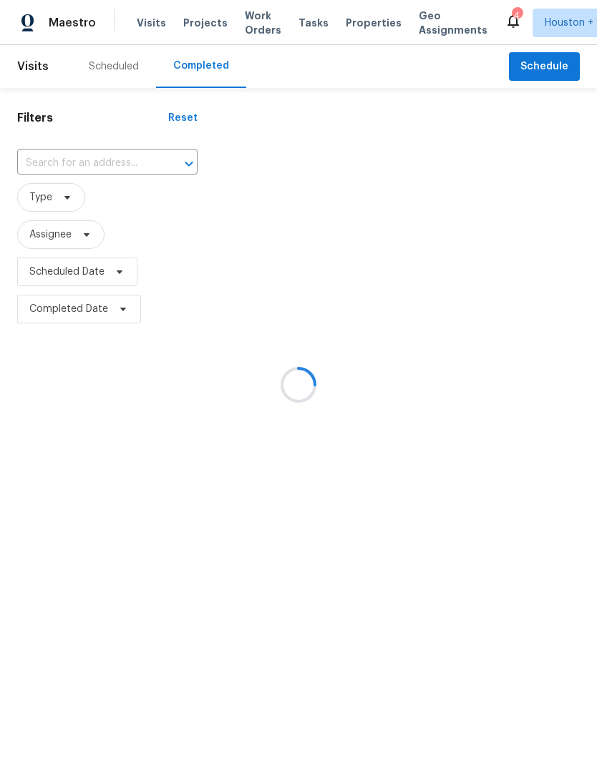
click at [71, 149] on div at bounding box center [298, 384] width 597 height 769
click at [49, 154] on div at bounding box center [298, 384] width 597 height 769
click at [67, 172] on div at bounding box center [298, 384] width 597 height 769
click at [47, 176] on div at bounding box center [298, 384] width 597 height 769
click at [50, 165] on div at bounding box center [298, 384] width 597 height 769
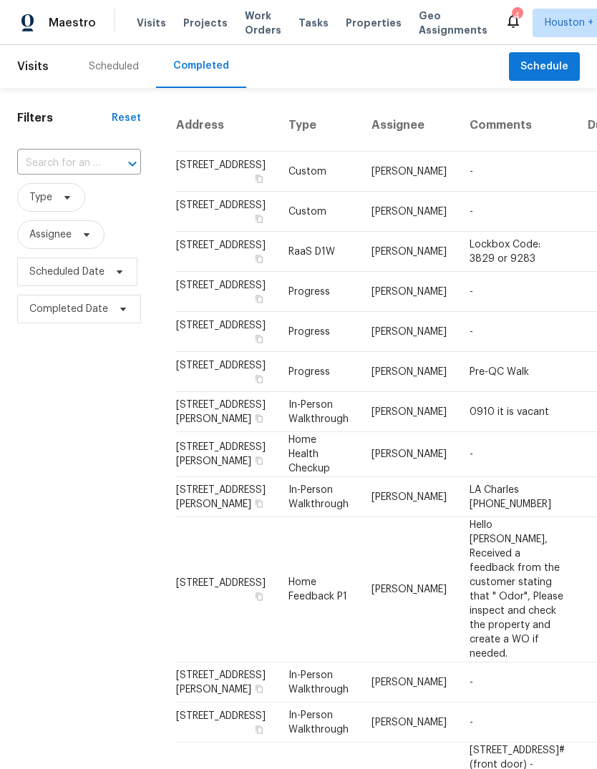
click at [53, 159] on input "text" at bounding box center [59, 163] width 84 height 22
type input "15431"
click at [41, 205] on li "[STREET_ADDRESS][PERSON_NAME]" at bounding box center [78, 204] width 122 height 39
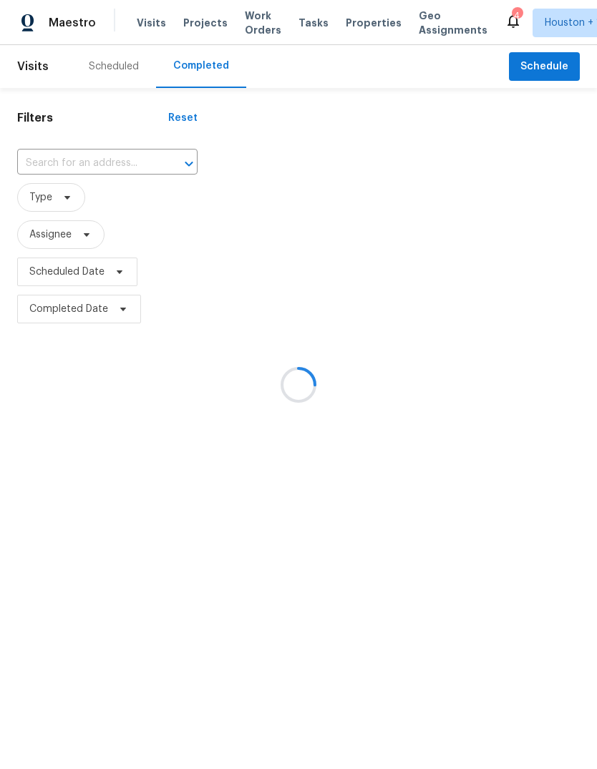
type input "[STREET_ADDRESS][PERSON_NAME]"
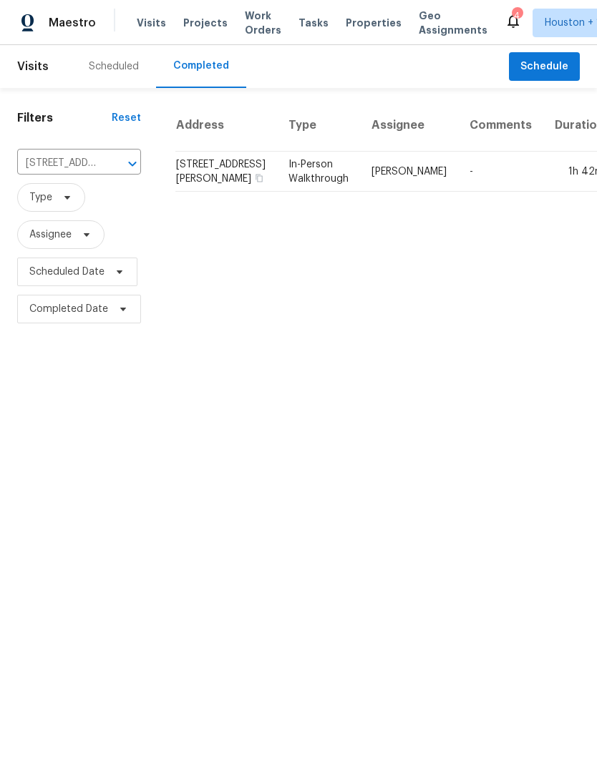
click at [543, 192] on td "1h 42m" at bounding box center [579, 172] width 72 height 40
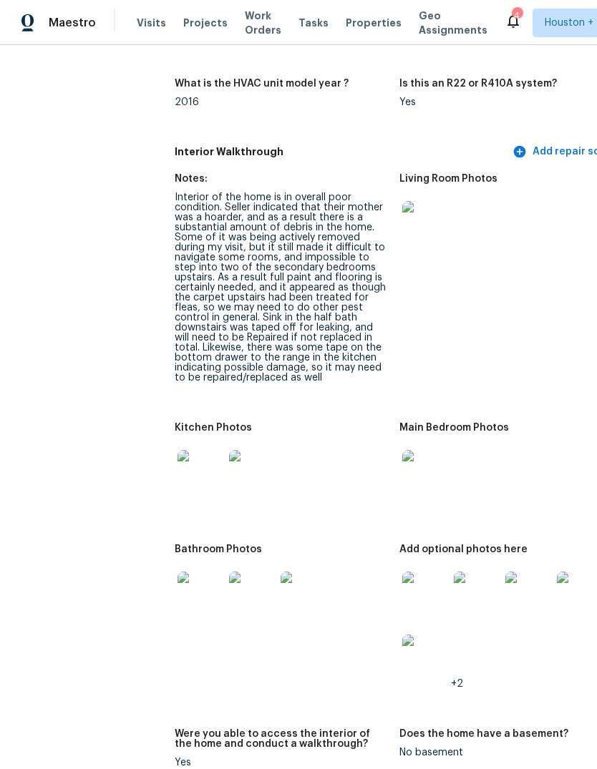
scroll to position [1829, 0]
click at [402, 450] on img at bounding box center [425, 473] width 46 height 46
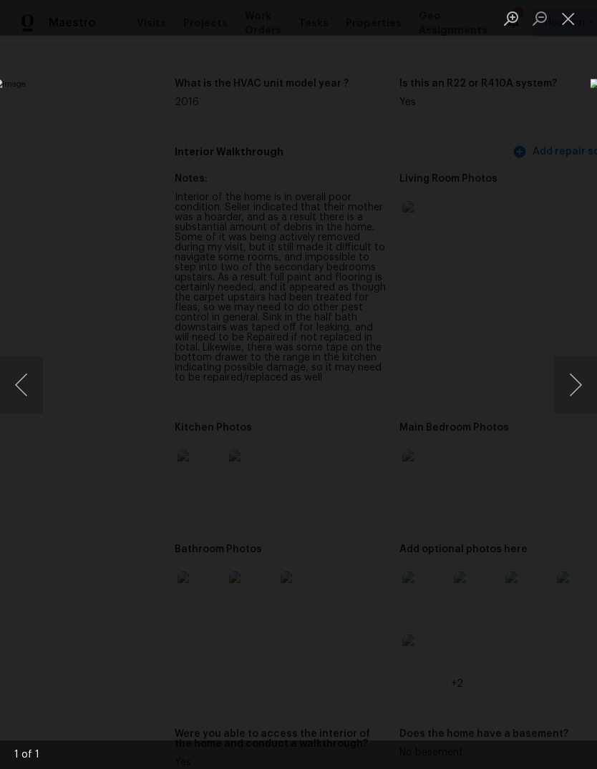
click at [569, 20] on button "Close lightbox" at bounding box center [568, 18] width 29 height 25
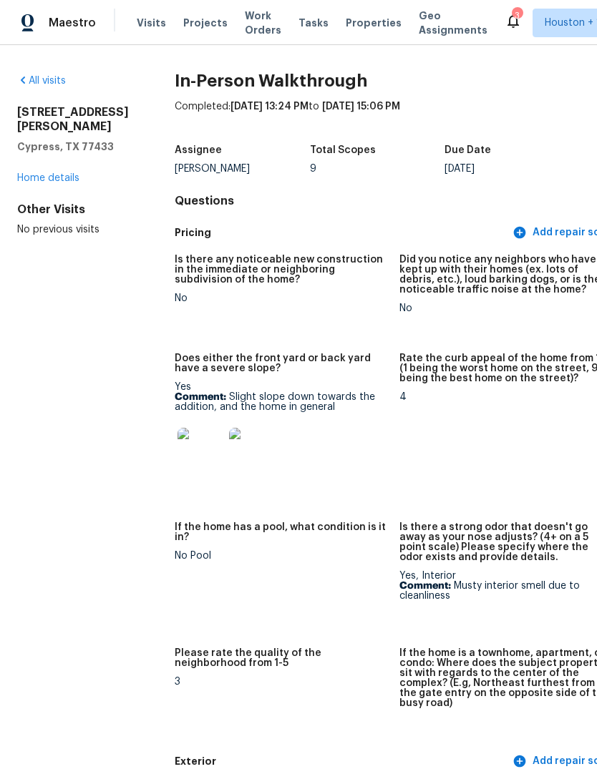
scroll to position [0, 0]
